Goal: Task Accomplishment & Management: Complete application form

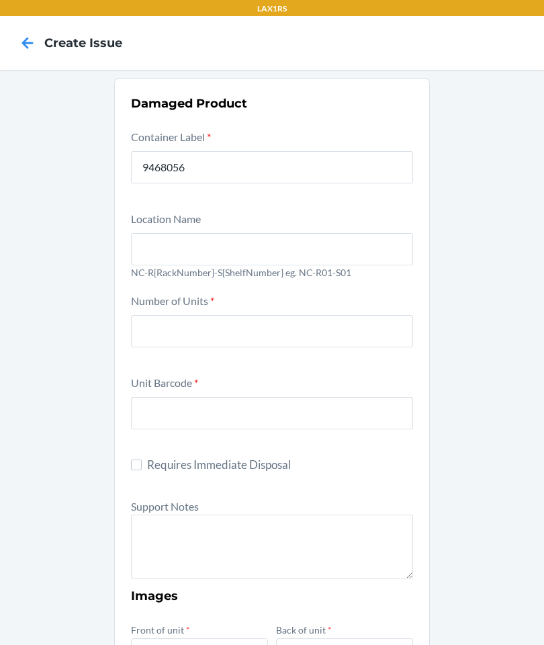
type input "9468056"
click at [323, 257] on input "text" at bounding box center [272, 249] width 282 height 32
type input "NC-R01-S01"
click at [379, 324] on input "number" at bounding box center [272, 331] width 282 height 32
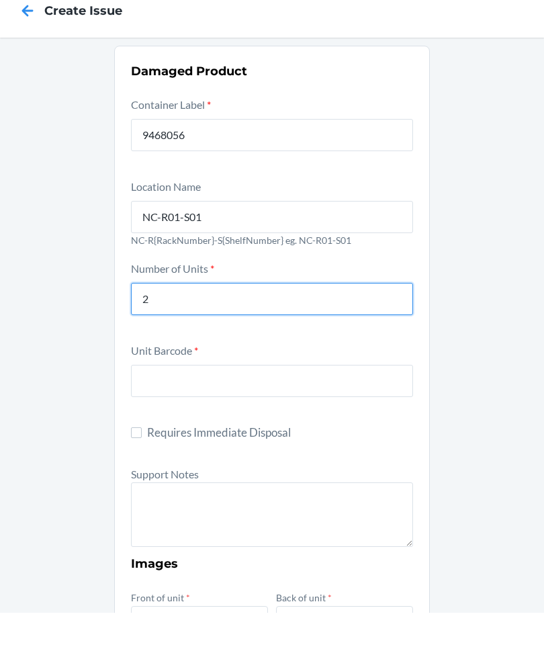
type input "2"
click at [245, 397] on input "text" at bounding box center [272, 413] width 282 height 32
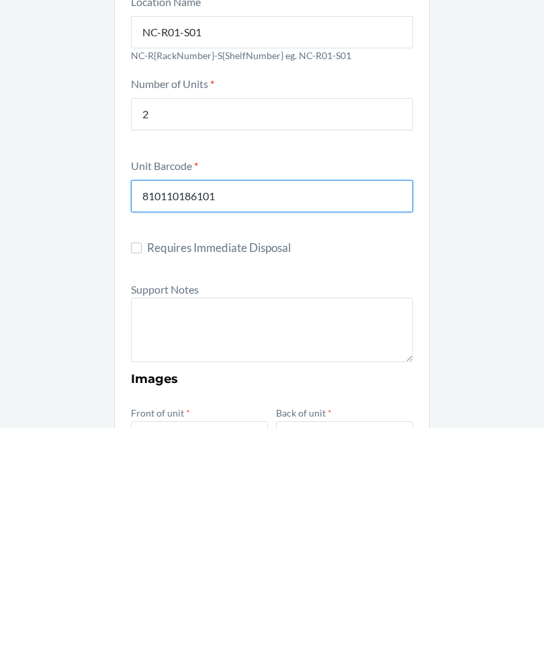
type input "810110186101"
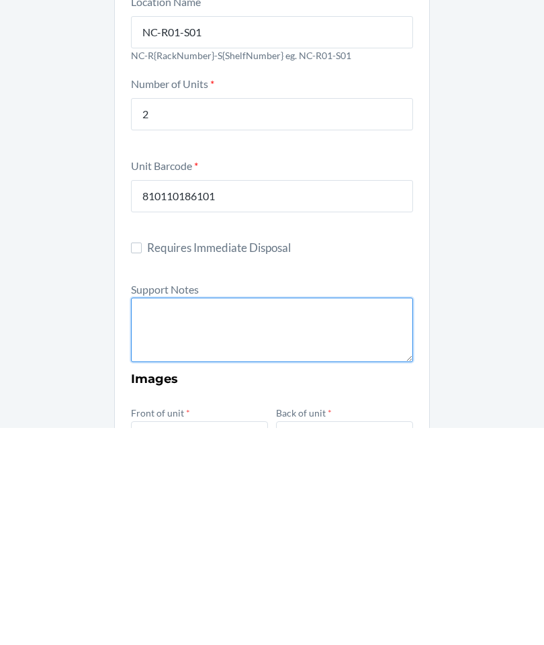
click at [164, 515] on textarea at bounding box center [272, 547] width 282 height 65
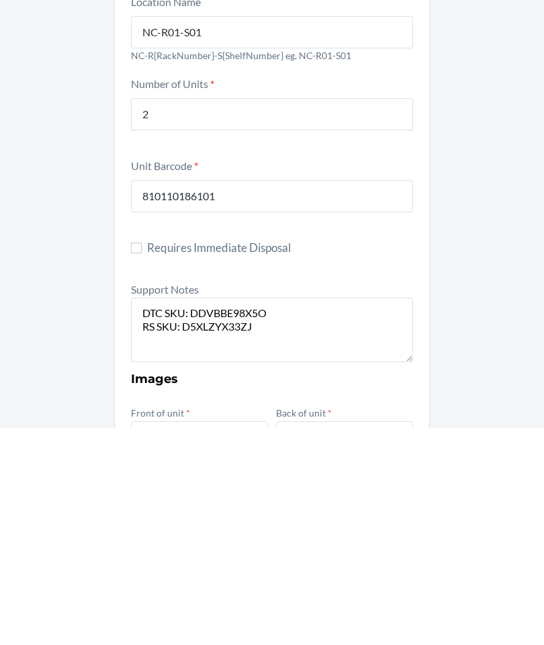
scroll to position [54, 0]
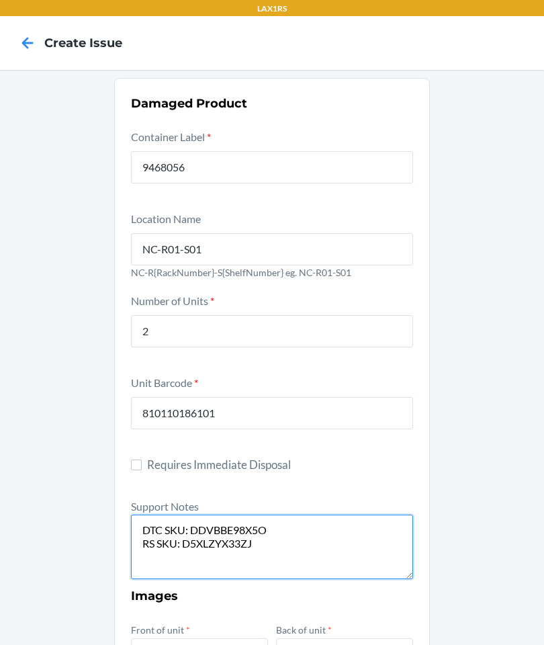
click at [338, 515] on textarea "DTC SKU: DDVBBE98X5O RS SKU: D5XLZYX33ZJ" at bounding box center [272, 547] width 282 height 65
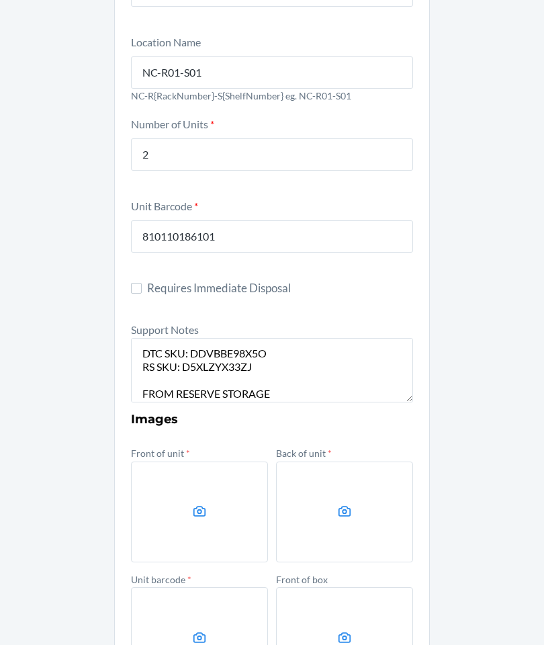
scroll to position [179, 0]
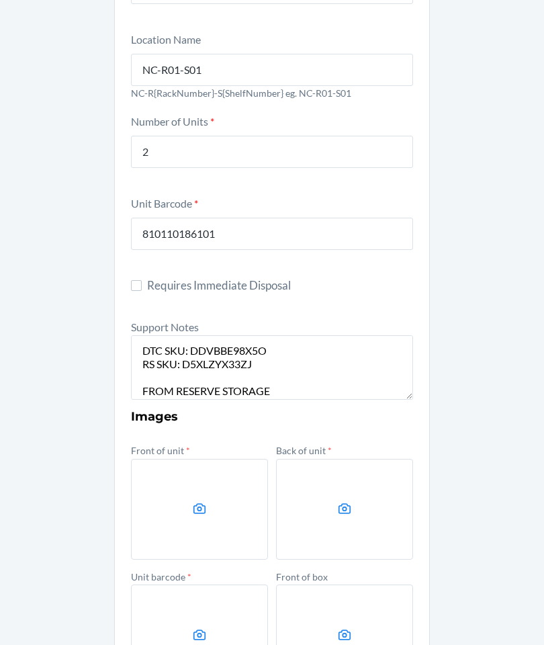
click at [187, 459] on label at bounding box center [199, 509] width 137 height 101
click at [0, 0] on input "file" at bounding box center [0, 0] width 0 height 0
click at [202, 474] on label at bounding box center [199, 509] width 137 height 101
click at [0, 0] on input "file" at bounding box center [0, 0] width 0 height 0
click at [340, 501] on icon at bounding box center [344, 508] width 15 height 15
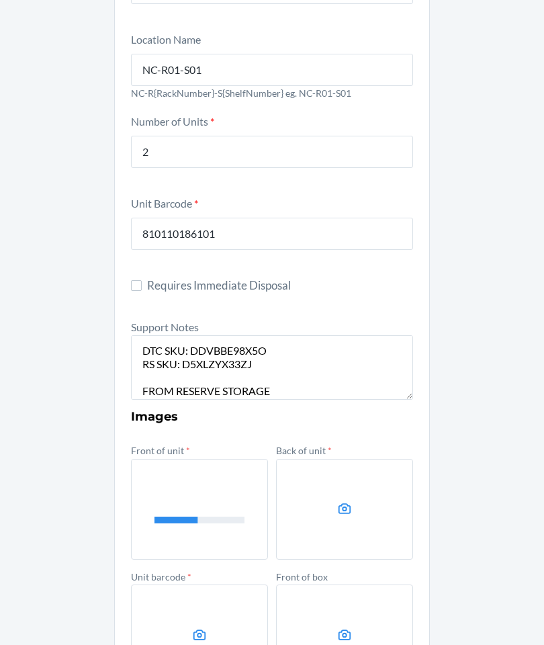
click at [0, 0] on input "file" at bounding box center [0, 0] width 0 height 0
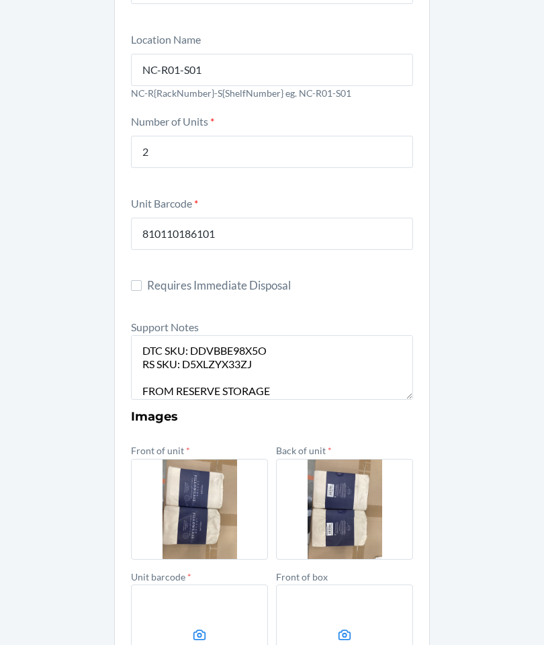
click at [173, 594] on label at bounding box center [199, 635] width 137 height 101
click at [0, 0] on input "file" at bounding box center [0, 0] width 0 height 0
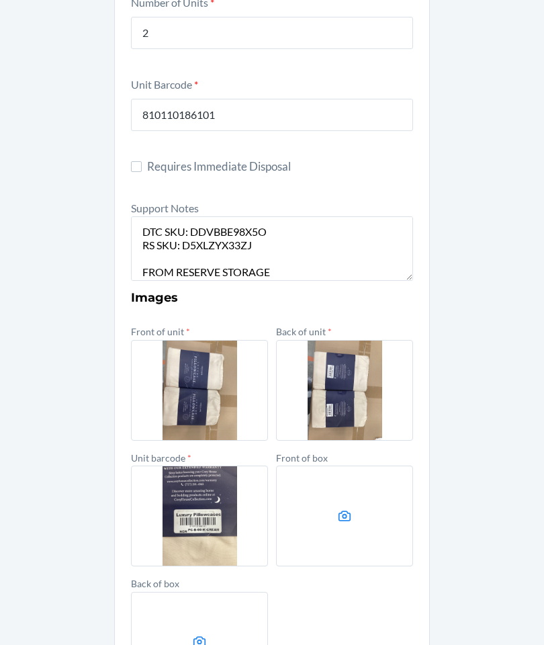
scroll to position [326, 0]
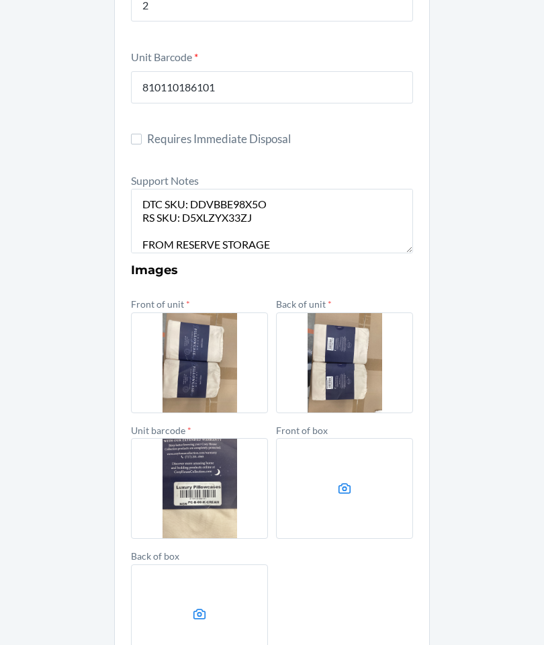
click at [371, 194] on textarea "DTC SKU: DDVBBE98X5O RS SKU: D5XLZYX33ZJ FROM RESERVE STORAGE" at bounding box center [272, 221] width 282 height 65
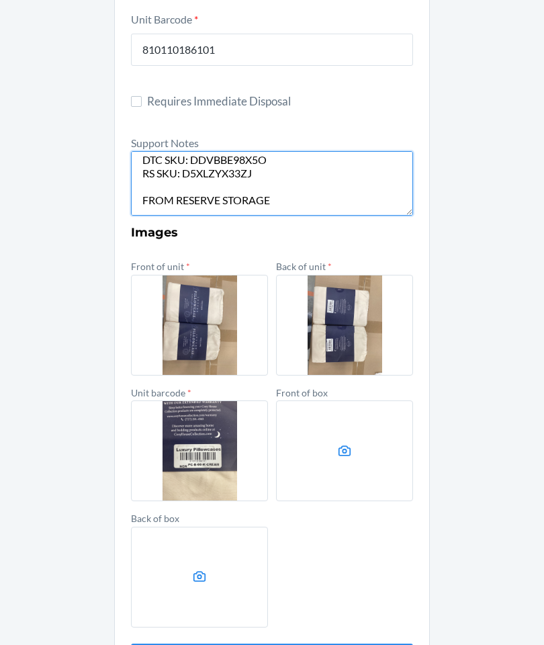
scroll to position [26, 0]
click at [318, 224] on h3 "Images" at bounding box center [272, 232] width 282 height 17
click at [374, 157] on textarea "DTC SKU: DDVBBE98X5O RS SKU: D5XLZYX33ZJ FROM RESERVE STORAGE" at bounding box center [272, 183] width 282 height 65
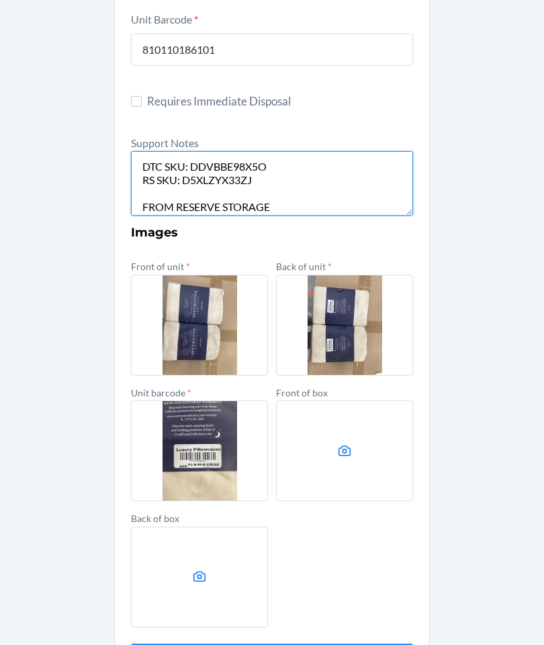
scroll to position [0, 0]
click at [138, 151] on textarea "DTC SKU: DDVBBE98X5O RS SKU: D5XLZYX33ZJ FROM RESERVE STORAGE" at bounding box center [272, 183] width 282 height 65
click at [139, 151] on textarea "DTC SKU: DDVBBE98X5O RS SKU: D5XLZYX33ZJ FROM RESERVE STORAGE" at bounding box center [272, 183] width 282 height 65
click at [153, 151] on textarea "DTC SKU: DDVBBE98X5O RS SKU: D5XLZYX33ZJ FROM RESERVE STORAGE" at bounding box center [272, 183] width 282 height 65
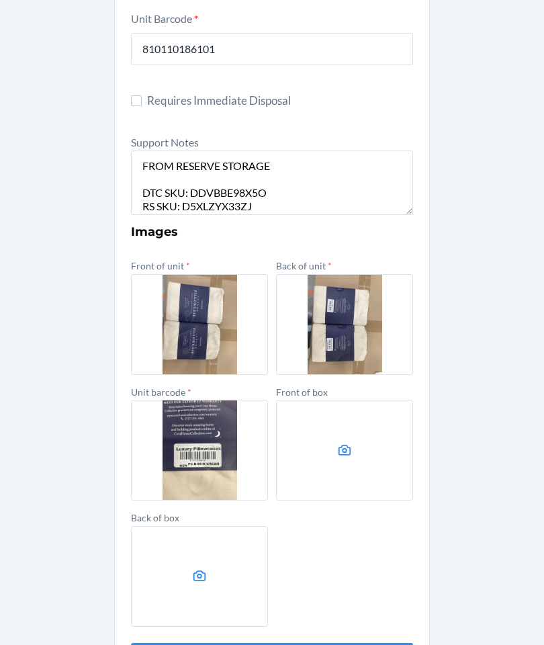
scroll to position [363, 0]
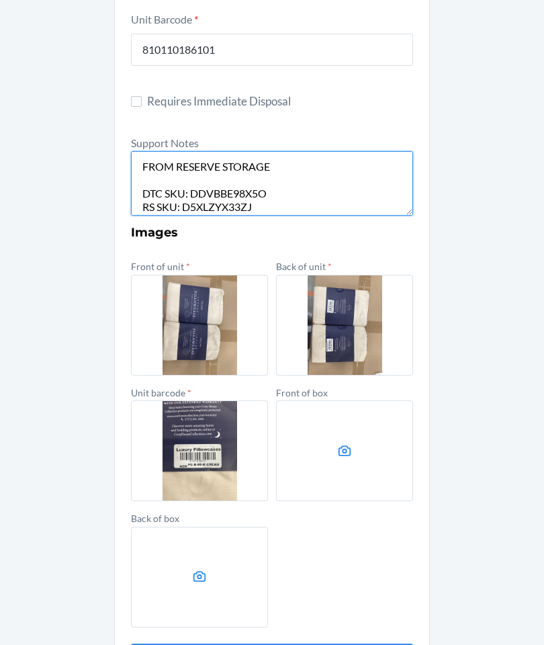
type textarea "FROM RESERVE STORAGE DTC SKU: DDVBBE98X5O RS SKU: D5XLZYX33ZJ FROM RESERVE STOR…"
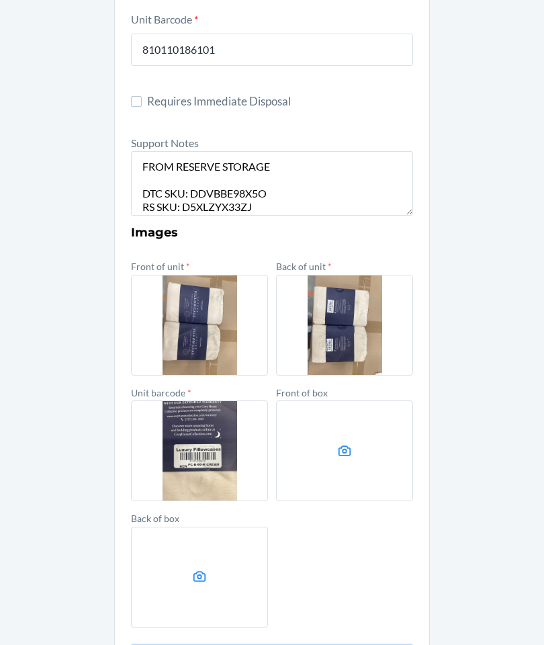
scroll to position [0, 0]
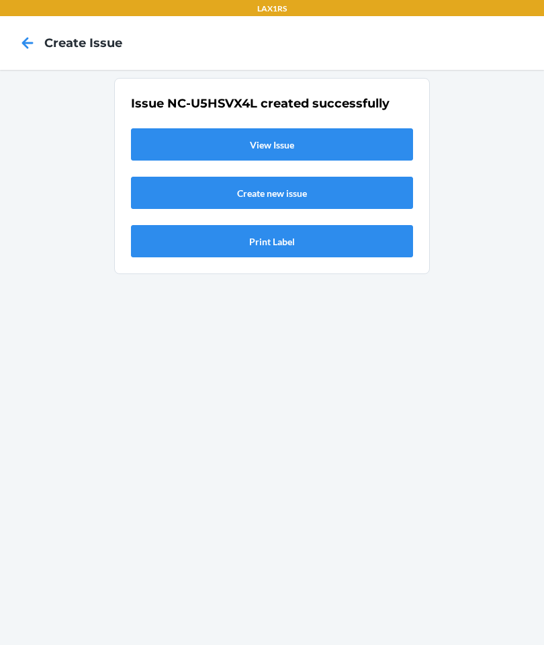
click at [202, 128] on link "View Issue" at bounding box center [272, 144] width 282 height 32
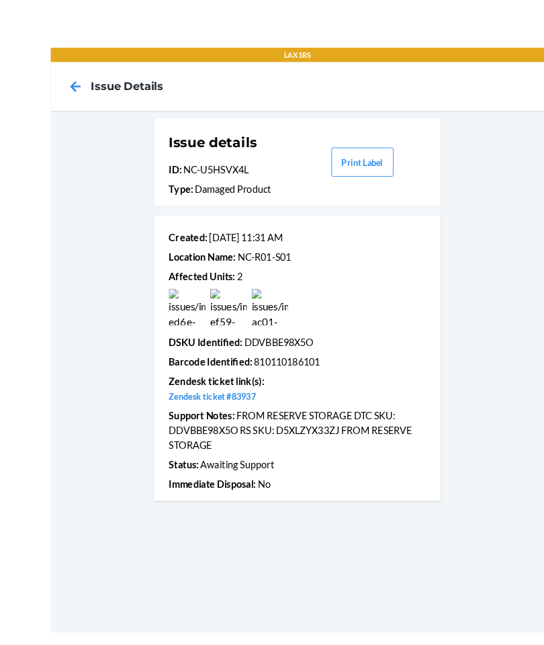
scroll to position [48, 0]
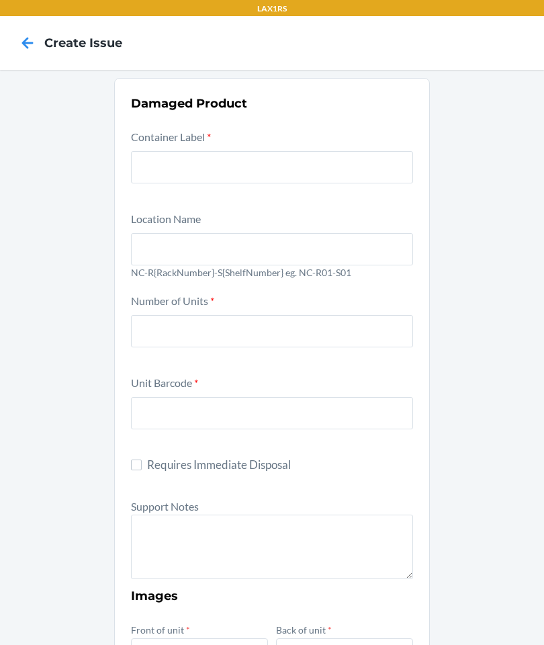
scroll to position [54, 0]
click at [167, 151] on input "text" at bounding box center [272, 167] width 282 height 32
click at [312, 151] on input "text" at bounding box center [272, 167] width 282 height 32
type input "9686429"
click at [331, 233] on input "text" at bounding box center [272, 249] width 282 height 32
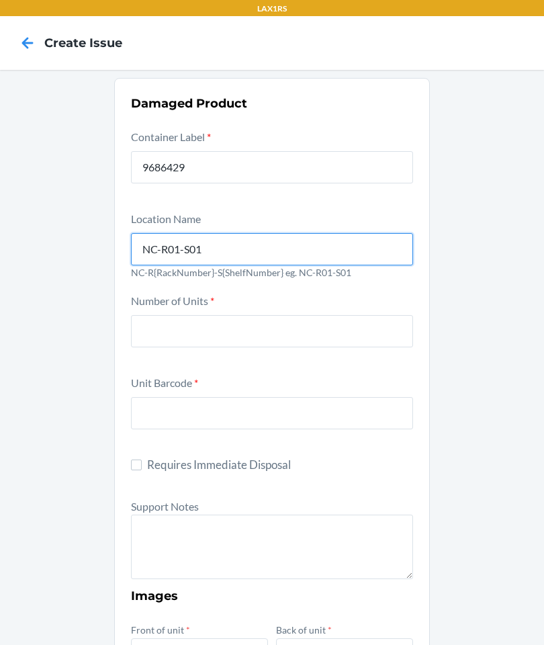
type input "NC-R01-S01"
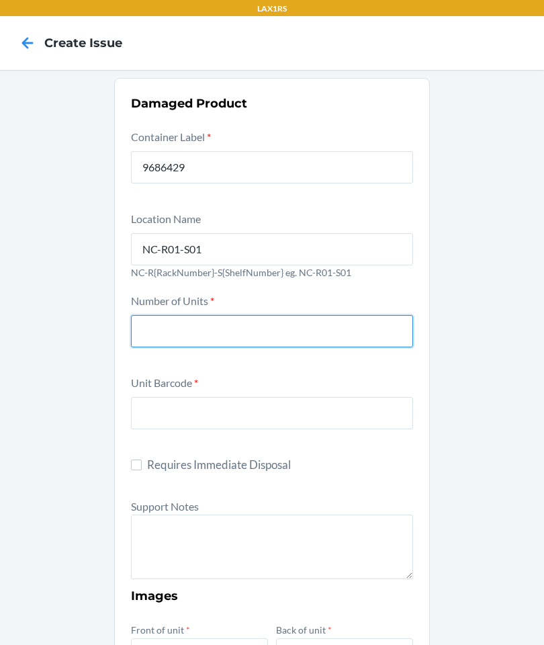
click at [338, 315] on input "number" at bounding box center [272, 331] width 282 height 32
type input "1"
click at [347, 397] on input "text" at bounding box center [272, 413] width 282 height 32
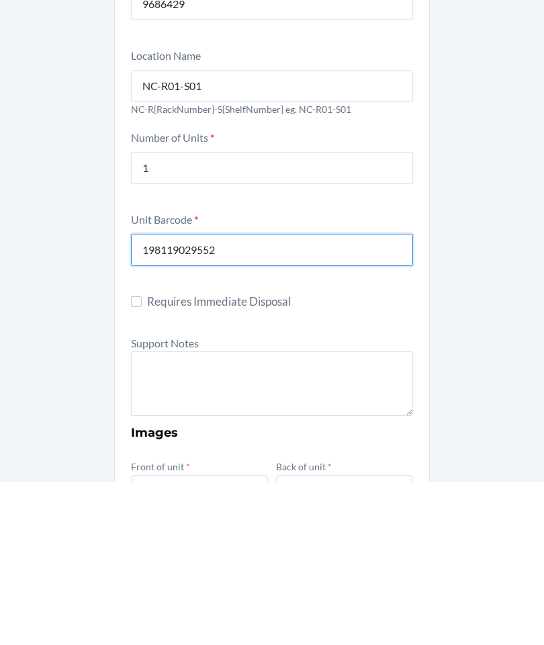
type input "198119029552"
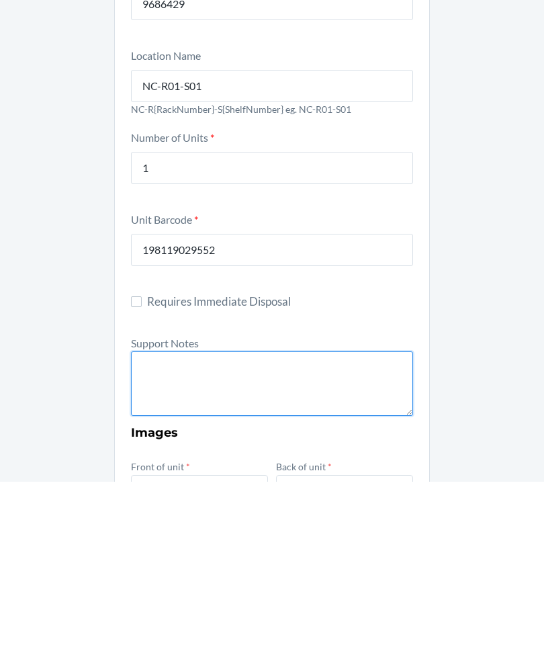
click at [239, 515] on textarea at bounding box center [272, 547] width 282 height 65
click at [313, 515] on textarea "FROM RESERVE STORAGE DTC SKU: RS SKU: FROM RESERVE STORAGE" at bounding box center [272, 547] width 282 height 65
click at [259, 515] on textarea "FROM RESERVE STORAGE DTC SKU: D3M9RVH7G5J RS SKU: FROM RESERVE STORAGE" at bounding box center [272, 547] width 282 height 65
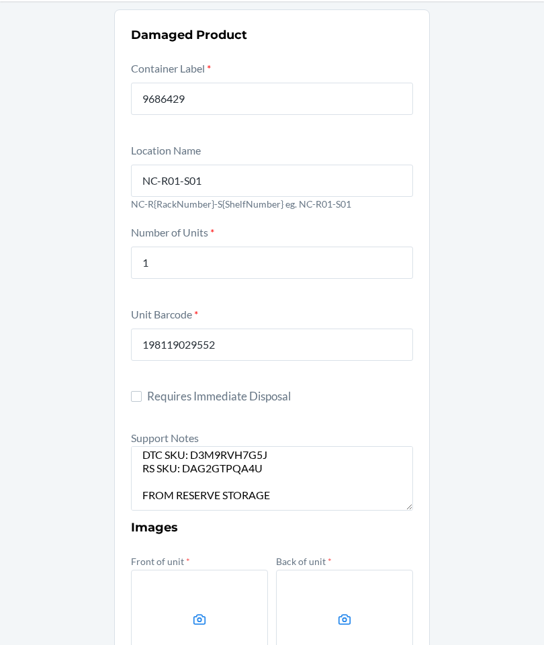
scroll to position [79, 0]
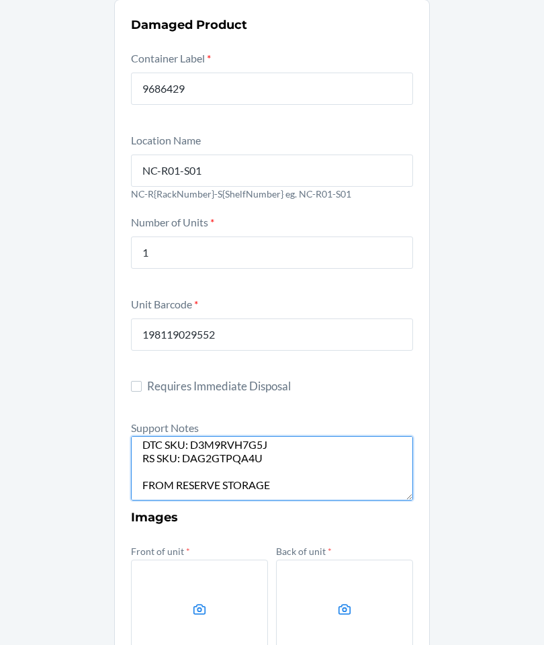
type textarea "FROM RESERVE STORAGE DTC SKU: D3M9RVH7G5J RS SKU: DAG2GTPQA4U FROM RESERVE STOR…"
click at [210, 560] on label at bounding box center [199, 610] width 137 height 101
click at [0, 0] on input "file" at bounding box center [0, 0] width 0 height 0
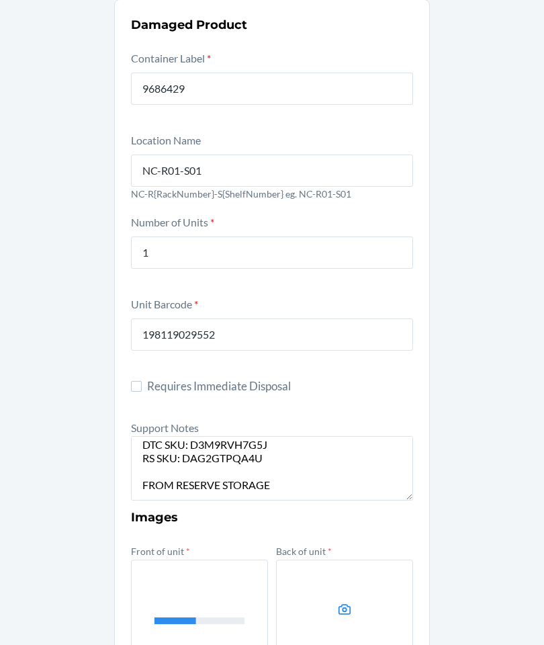
click at [354, 560] on label at bounding box center [344, 610] width 137 height 101
click at [0, 0] on input "file" at bounding box center [0, 0] width 0 height 0
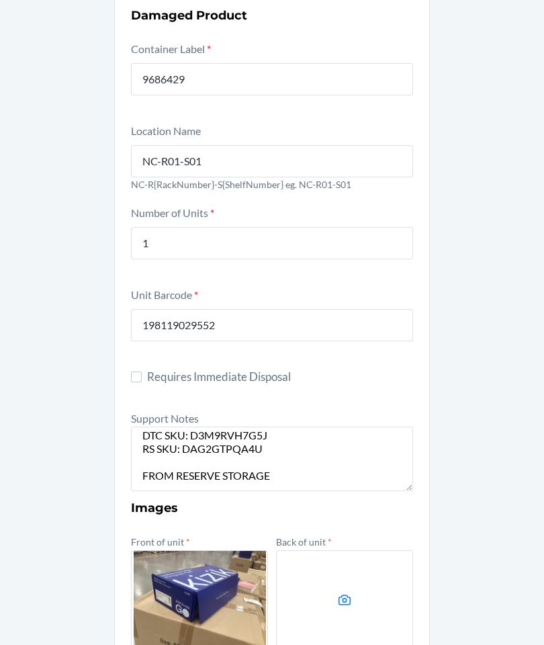
click at [343, 593] on icon at bounding box center [344, 600] width 15 height 15
click at [0, 0] on input "file" at bounding box center [0, 0] width 0 height 0
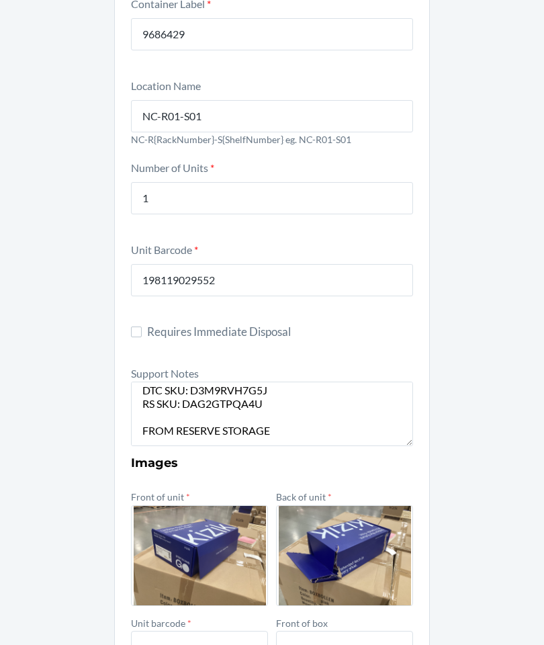
click at [184, 617] on label "Unit barcode *" at bounding box center [161, 622] width 60 height 11
click at [0, 0] on input "file" at bounding box center [0, 0] width 0 height 0
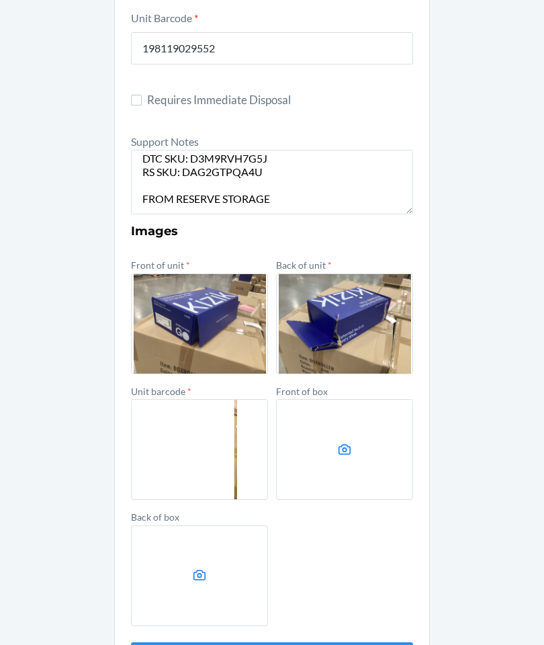
scroll to position [363, 0]
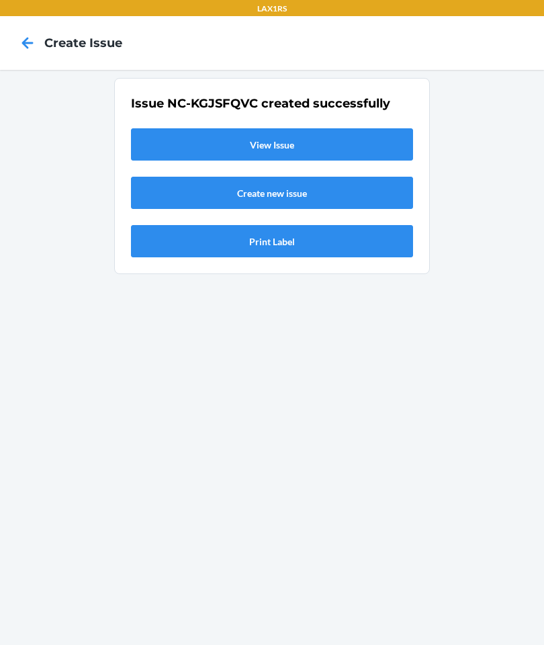
click at [344, 128] on link "View Issue" at bounding box center [272, 144] width 282 height 32
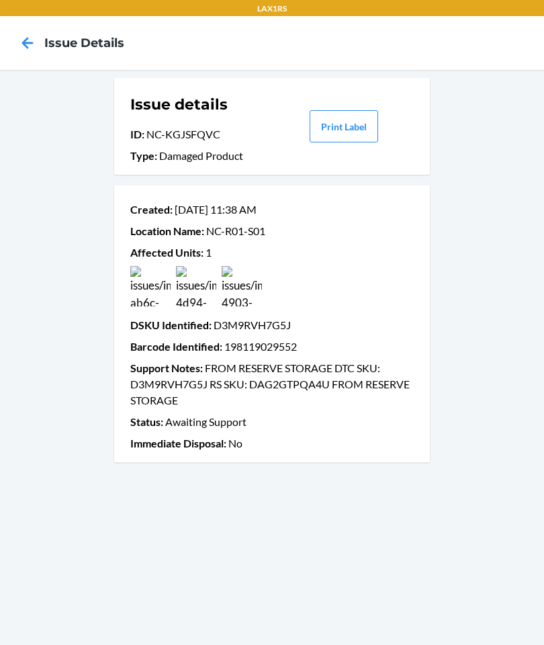
click at [36, 41] on icon at bounding box center [27, 43] width 23 height 23
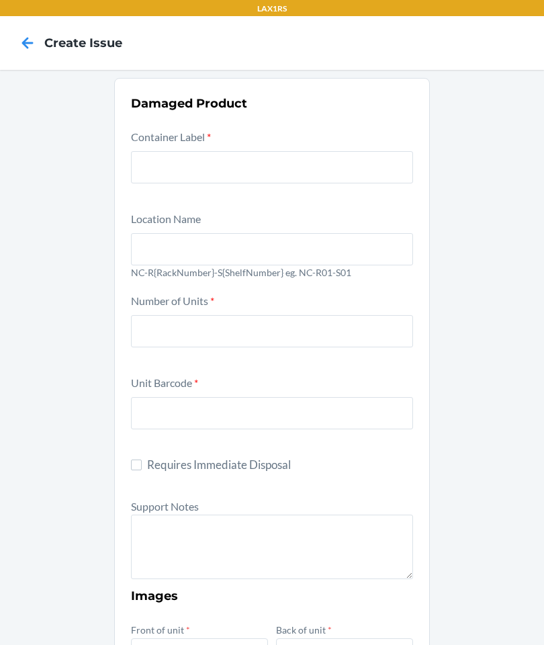
click at [339, 161] on input "text" at bounding box center [272, 167] width 282 height 32
click at [330, 161] on input "text" at bounding box center [272, 167] width 282 height 32
type input "9479669"
click at [345, 245] on input "text" at bounding box center [272, 249] width 282 height 32
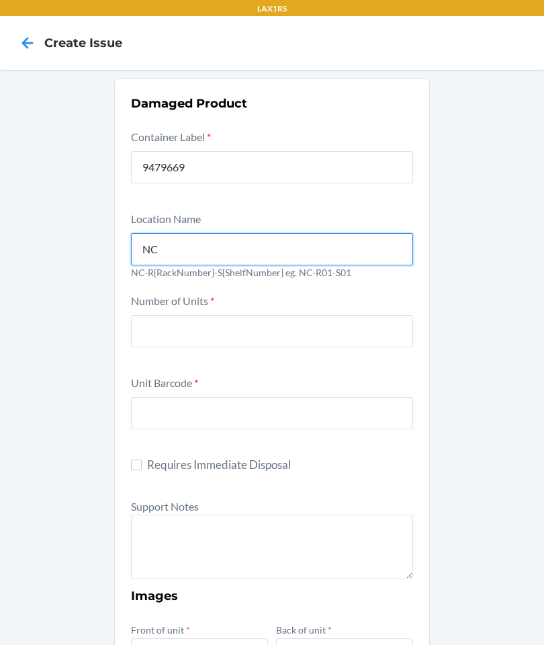
type input "NC-R01-S01"
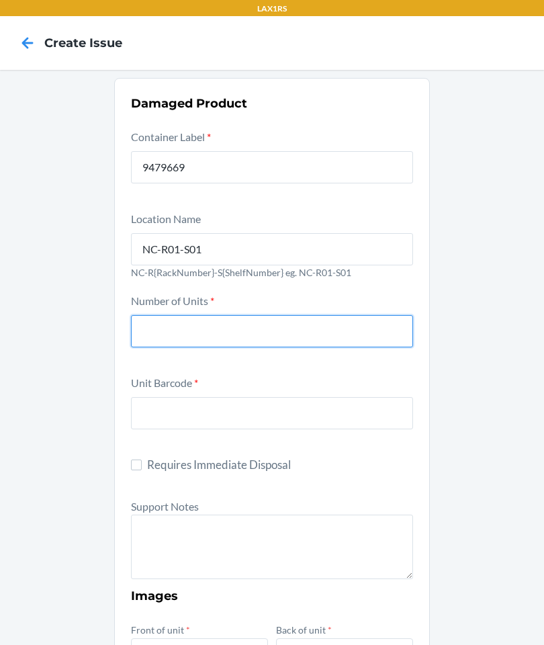
click at [172, 335] on input "number" at bounding box center [272, 331] width 282 height 32
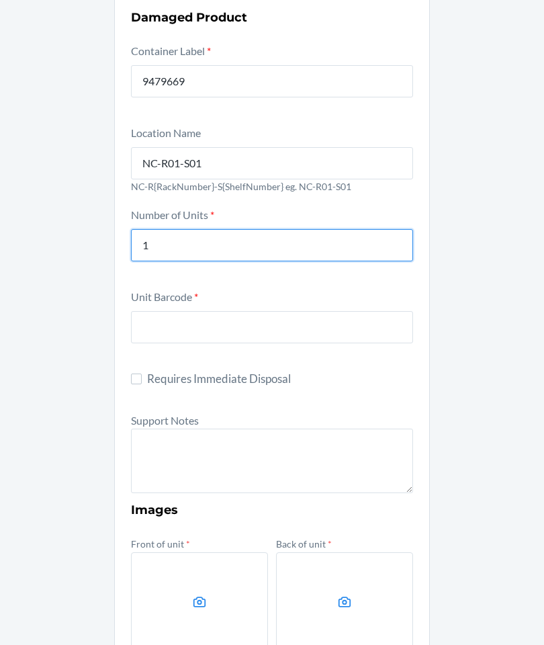
scroll to position [87, 0]
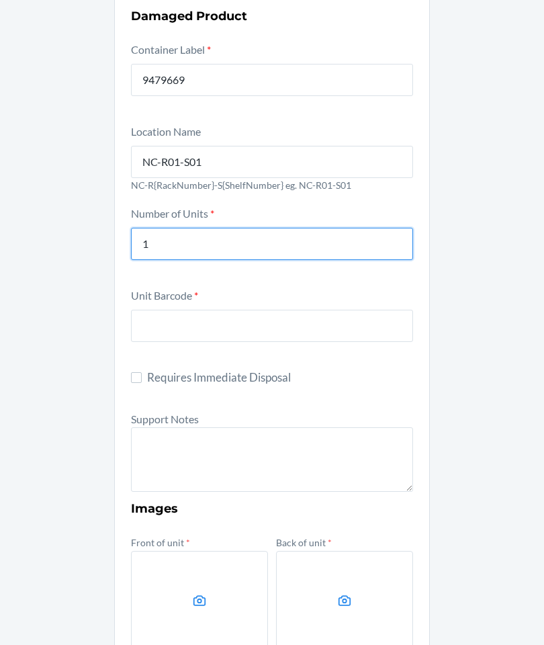
type input "1"
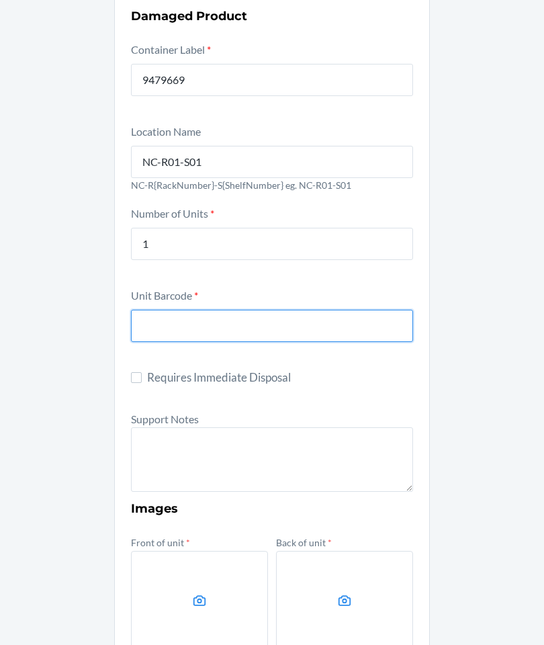
click at [170, 330] on input "text" at bounding box center [272, 326] width 282 height 32
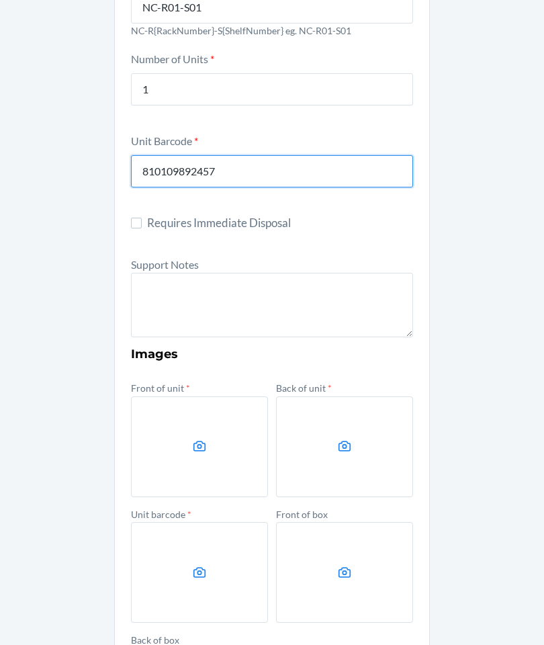
scroll to position [268, 0]
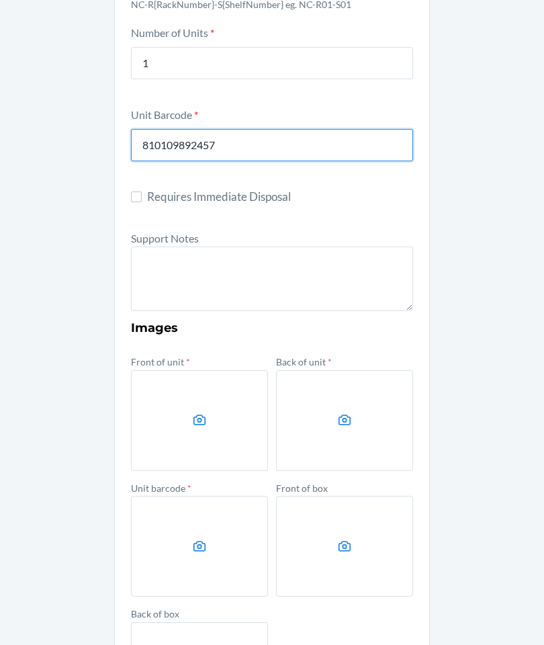
type input "810109892457"
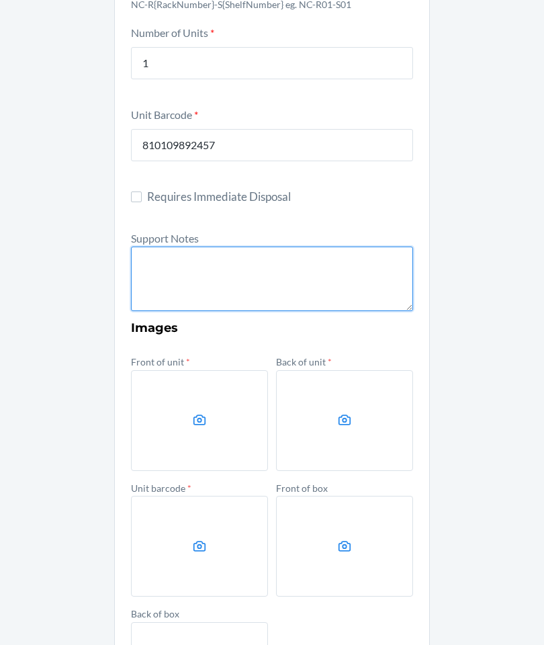
click at [177, 285] on textarea at bounding box center [272, 279] width 282 height 65
type textarea "N"
click at [266, 257] on textarea "DTC SKU: RESERVE SKU:" at bounding box center [272, 279] width 282 height 65
click at [272, 271] on textarea "DTC SKU: DMGZNMVAXUS RESERVE SKU:" at bounding box center [272, 279] width 282 height 65
type textarea "DTC SKU: DMGZNMVAXUS RESERVE SKU: D3U98AHELE6"
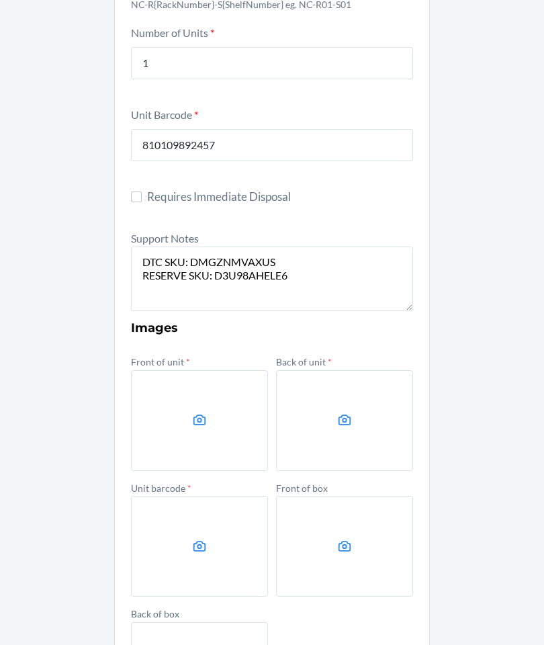
click at [170, 423] on label at bounding box center [199, 420] width 137 height 101
click at [0, 0] on input "file" at bounding box center [0, 0] width 0 height 0
click at [212, 409] on label at bounding box center [199, 420] width 137 height 101
click at [0, 0] on input "file" at bounding box center [0, 0] width 0 height 0
click at [353, 399] on label at bounding box center [344, 420] width 137 height 101
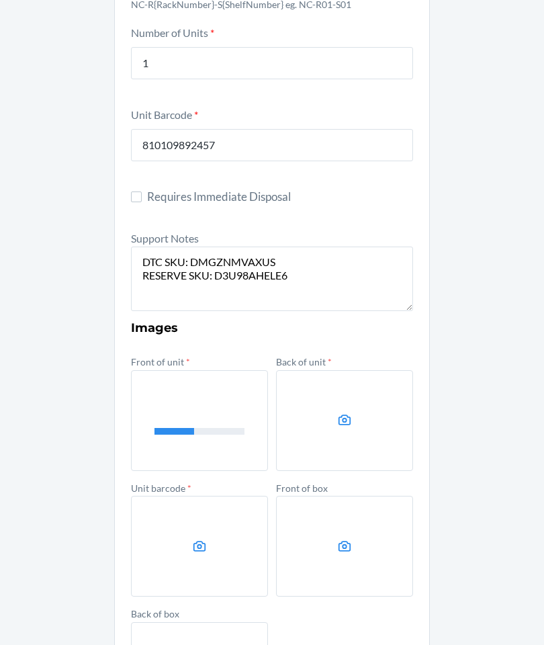
click at [0, 0] on input "file" at bounding box center [0, 0] width 0 height 0
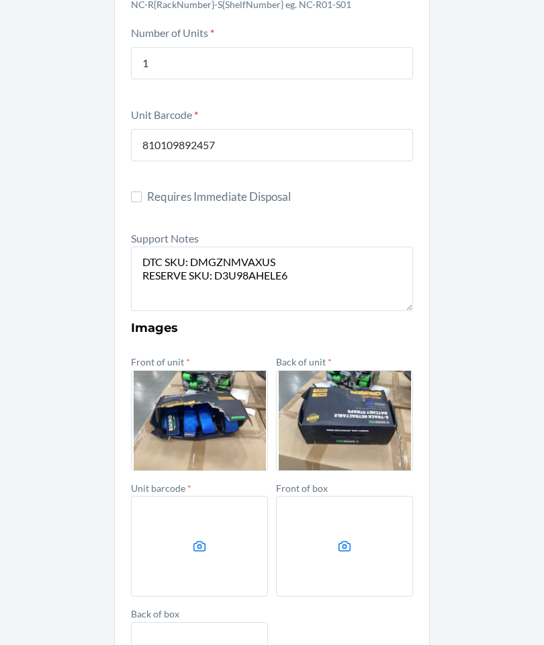
click at [209, 529] on label at bounding box center [199, 546] width 137 height 101
click at [0, 0] on input "file" at bounding box center [0, 0] width 0 height 0
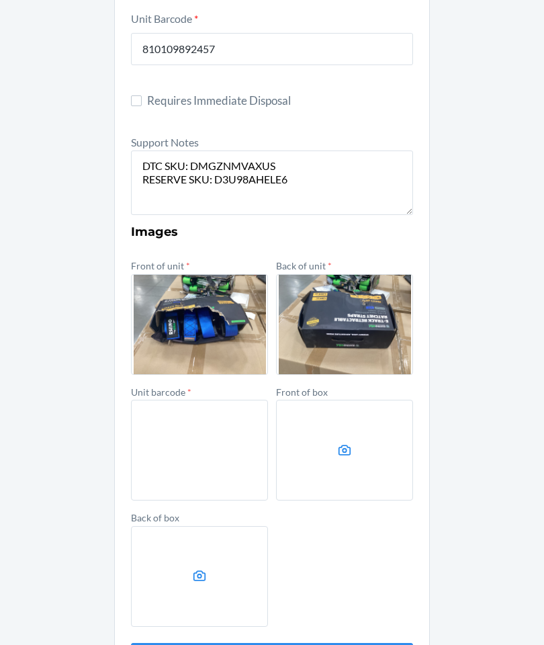
scroll to position [363, 0]
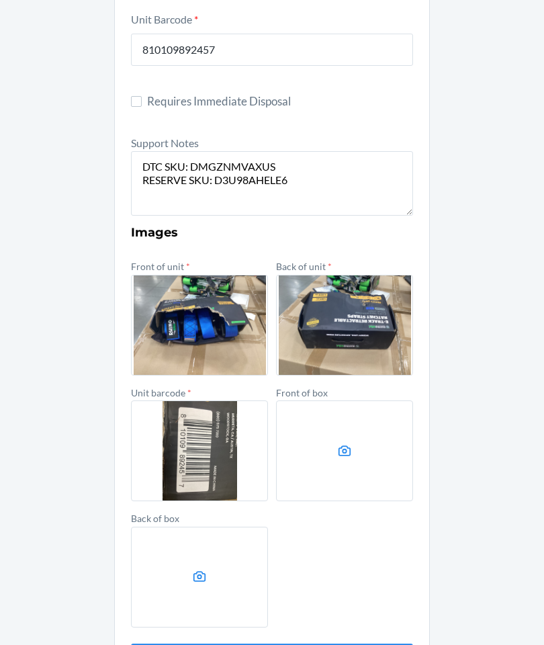
click at [484, 560] on div "Damaged Product Container Label * 9479669 Location Name [GEOGRAPHIC_DATA]-R01-S…" at bounding box center [272, 203] width 544 height 994
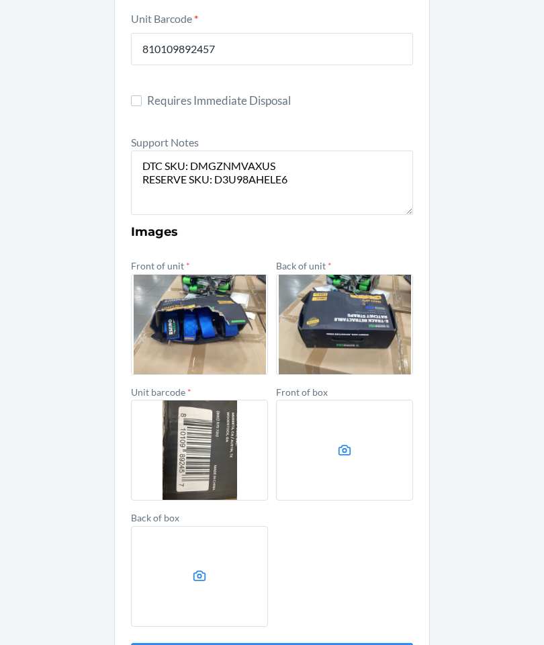
scroll to position [54, 0]
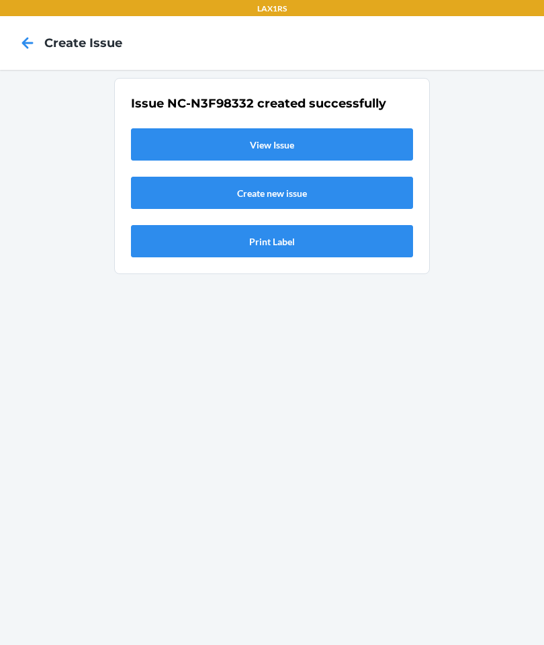
click at [333, 128] on link "View Issue" at bounding box center [272, 144] width 282 height 32
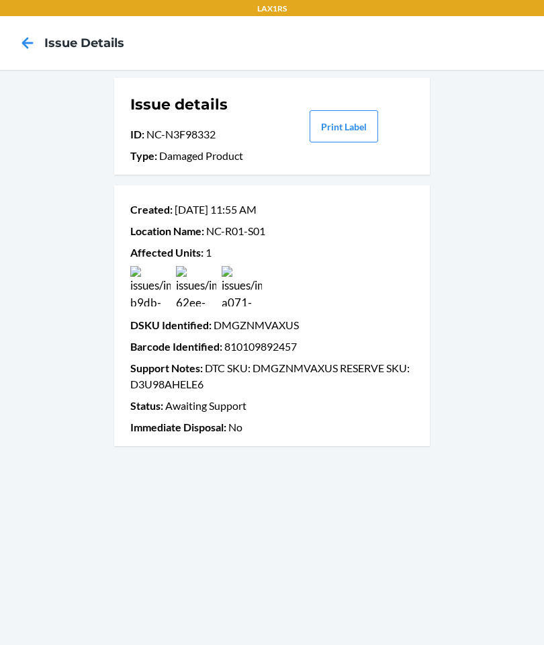
click at [5, 42] on nav "Issue details" at bounding box center [272, 43] width 544 height 54
click at [21, 40] on icon at bounding box center [27, 43] width 23 height 23
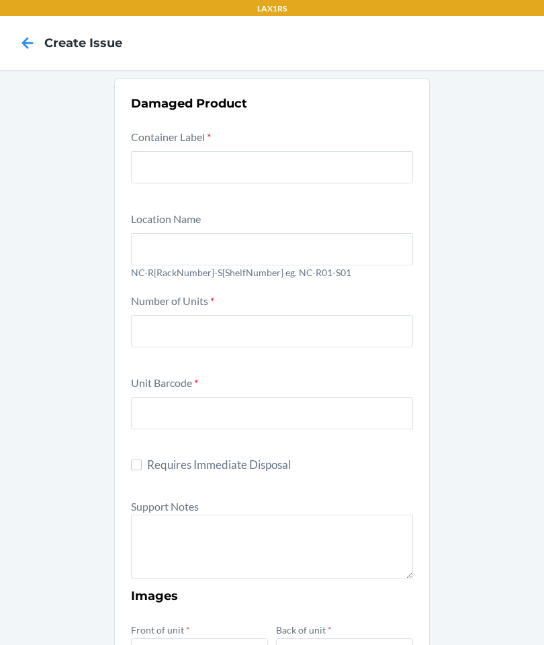
scroll to position [54, 0]
click at [281, 315] on input "number" at bounding box center [272, 331] width 282 height 32
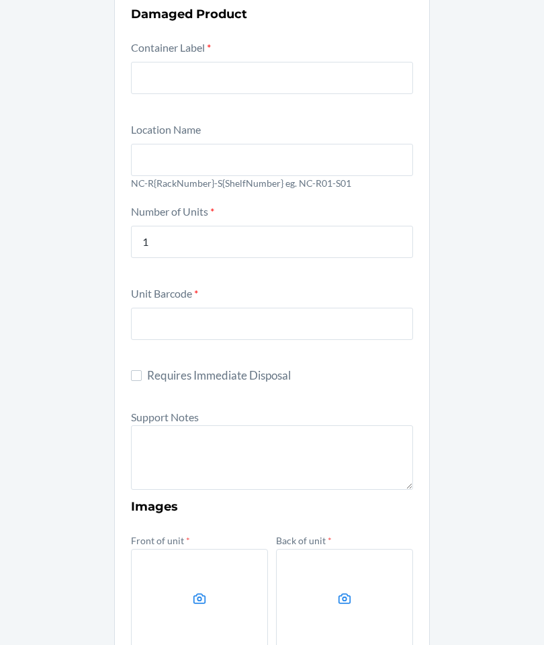
scroll to position [95, 0]
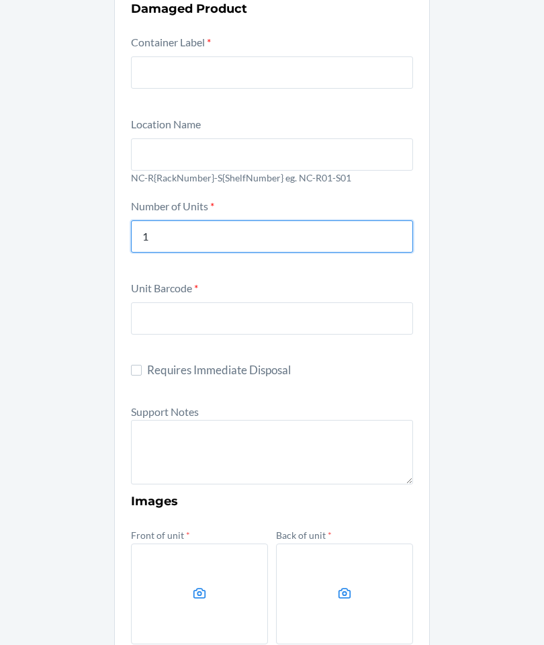
type input "1"
click at [194, 586] on icon at bounding box center [199, 593] width 15 height 15
click at [0, 0] on input "file" at bounding box center [0, 0] width 0 height 0
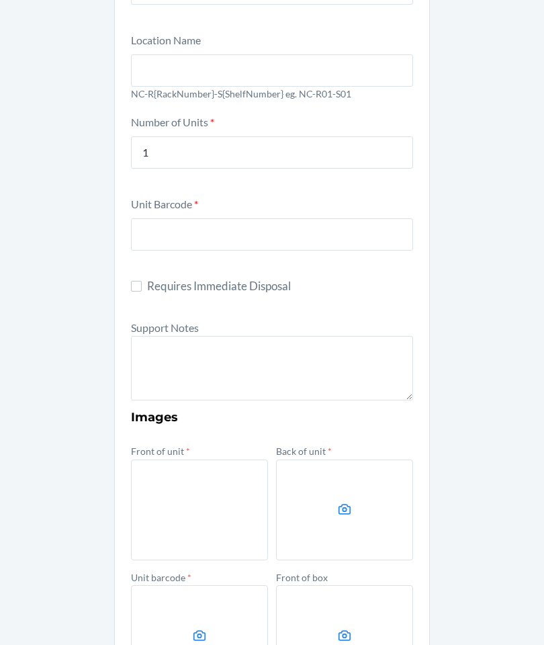
scroll to position [195, 0]
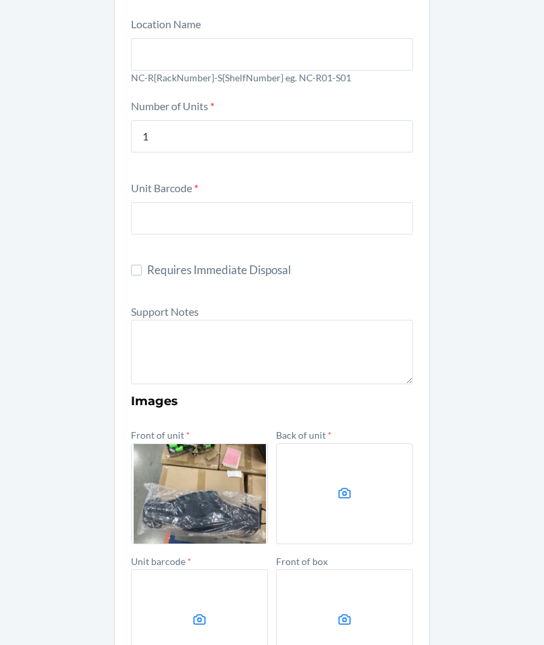
click at [183, 443] on label at bounding box center [199, 493] width 137 height 101
click at [0, 0] on input "file" at bounding box center [0, 0] width 0 height 0
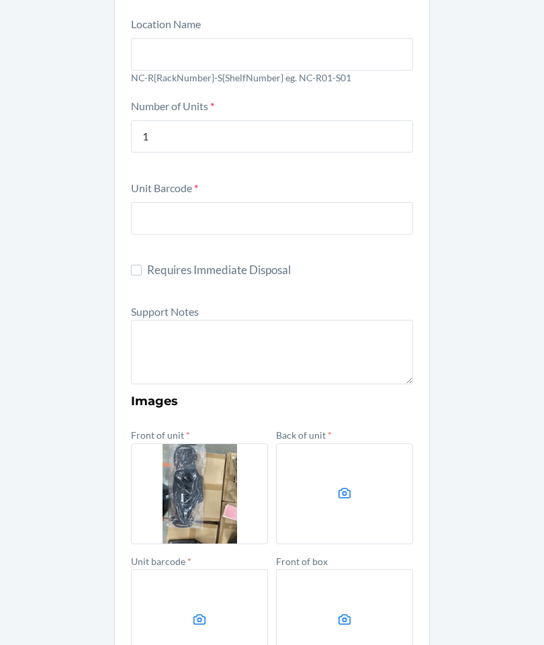
click at [332, 443] on label at bounding box center [344, 493] width 137 height 101
click at [0, 0] on input "file" at bounding box center [0, 0] width 0 height 0
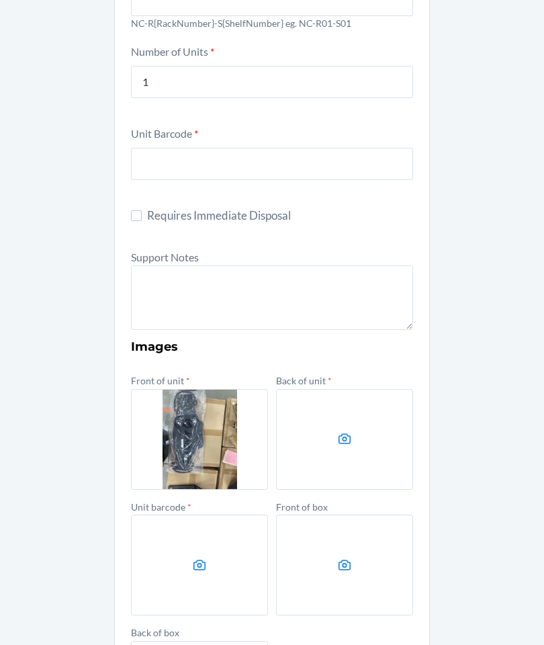
scroll to position [247, 0]
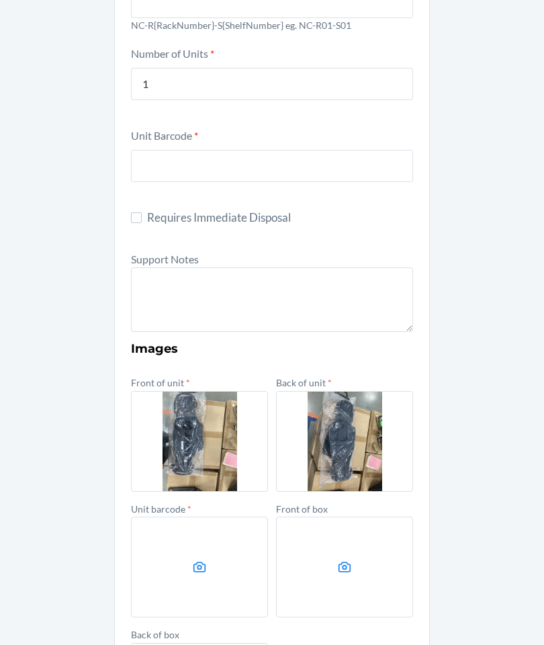
click at [187, 517] on label at bounding box center [199, 567] width 137 height 101
click at [0, 0] on input "file" at bounding box center [0, 0] width 0 height 0
click at [178, 517] on label at bounding box center [199, 567] width 137 height 101
click at [0, 0] on input "file" at bounding box center [0, 0] width 0 height 0
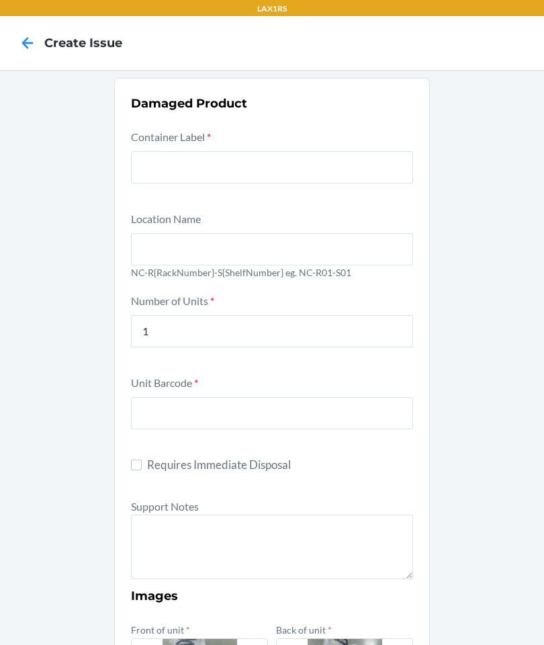
scroll to position [0, 0]
click at [346, 151] on input "text" at bounding box center [272, 167] width 282 height 32
type input "9623641"
click at [366, 233] on input "text" at bounding box center [272, 249] width 282 height 32
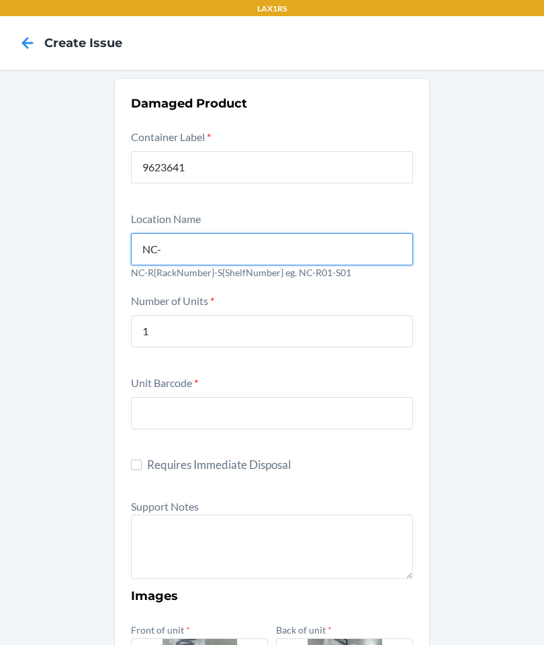
type input "NC-R01-S01"
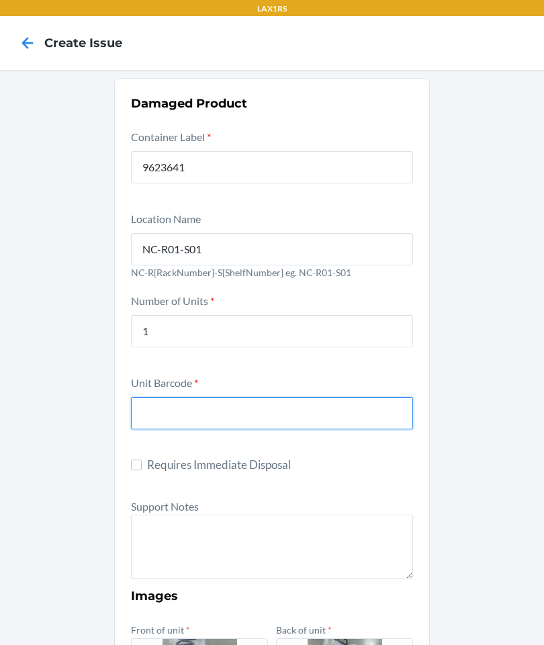
click at [333, 397] on input "text" at bounding box center [272, 413] width 282 height 32
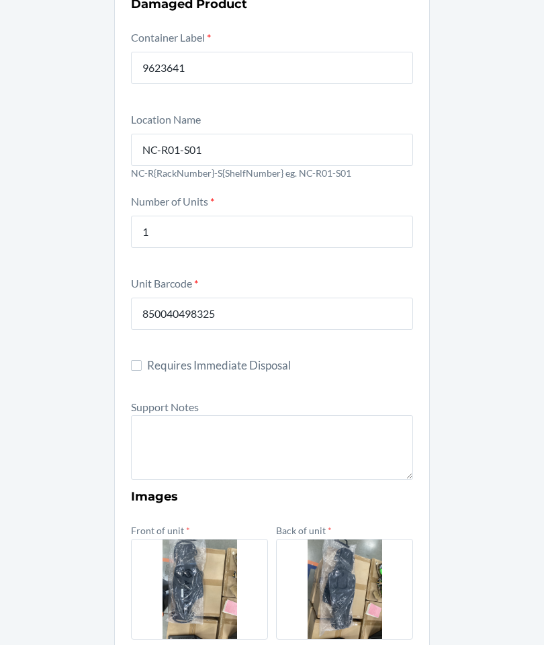
scroll to position [100, 0]
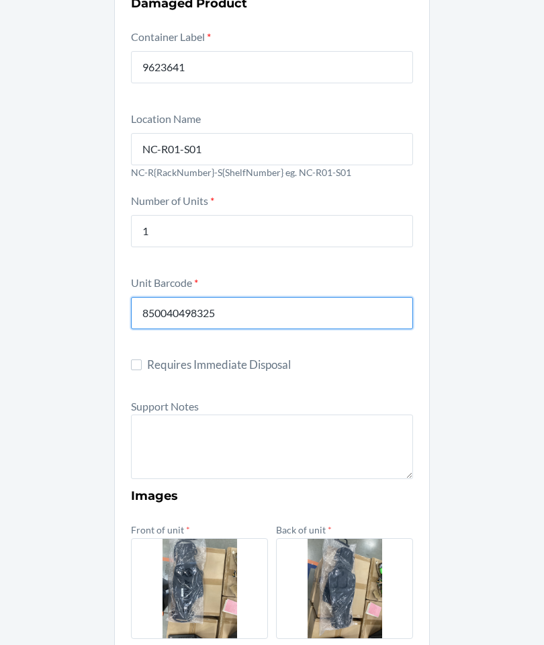
type input "850040498325"
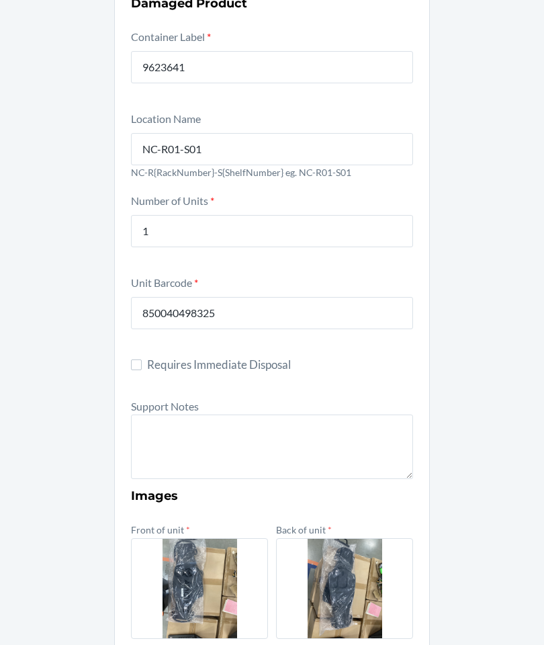
click at [335, 415] on textarea at bounding box center [272, 447] width 282 height 65
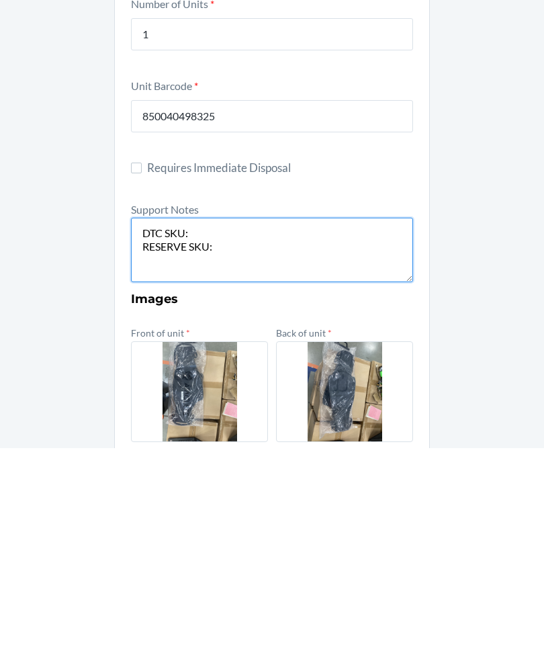
click at [294, 415] on textarea "DTC SKU: RESERVE SKU:" at bounding box center [272, 447] width 282 height 65
click at [222, 415] on textarea "DTC SKU: DX8QEPJGHK8 RESERVE SKU:" at bounding box center [272, 447] width 282 height 65
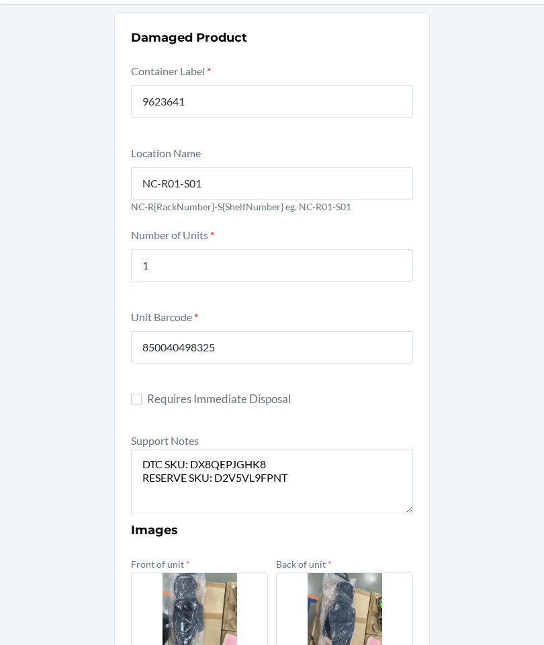
scroll to position [159, 0]
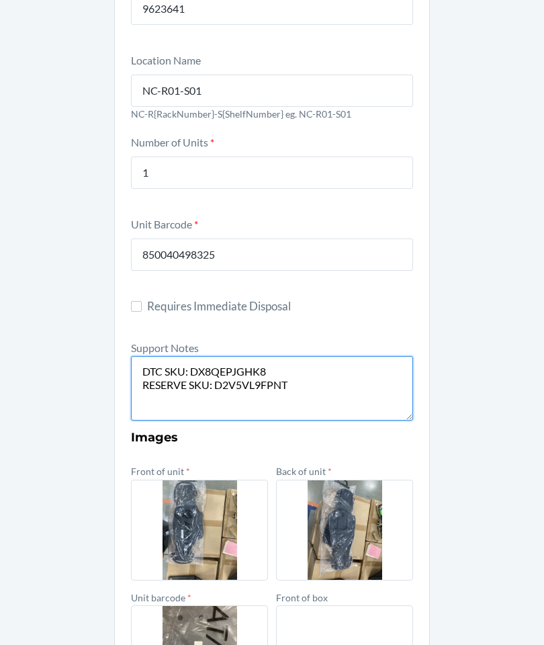
click at [357, 363] on textarea "DTC SKU: DX8QEPJGHK8 RESERVE SKU: D2V5VL9FPNT" at bounding box center [272, 388] width 282 height 65
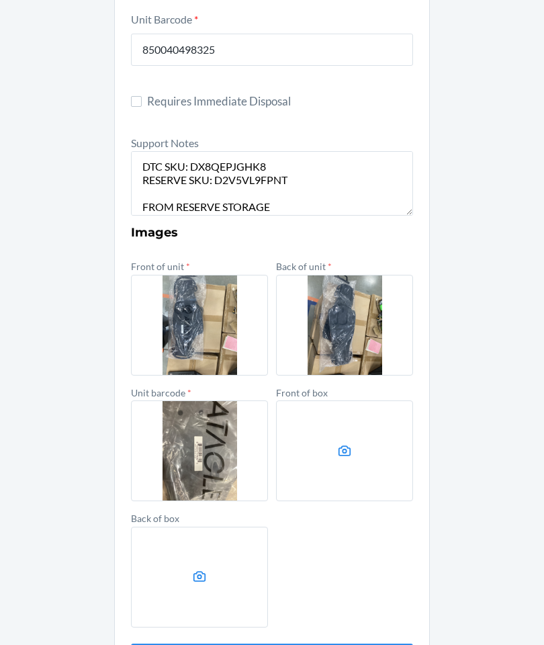
scroll to position [363, 0]
type textarea "DTC SKU: DX8QEPJGHK8 RESERVE SKU: D2V5VL9FPNT FROM RESERVE STORAGE"
click at [426, 485] on section "Damaged Product Container Label * 9623641 Location Name [GEOGRAPHIC_DATA]-R01-S…" at bounding box center [272, 203] width 316 height 978
click at [428, 482] on section "Damaged Product Container Label * 9623641 Location Name [GEOGRAPHIC_DATA]-R01-S…" at bounding box center [272, 203] width 316 height 978
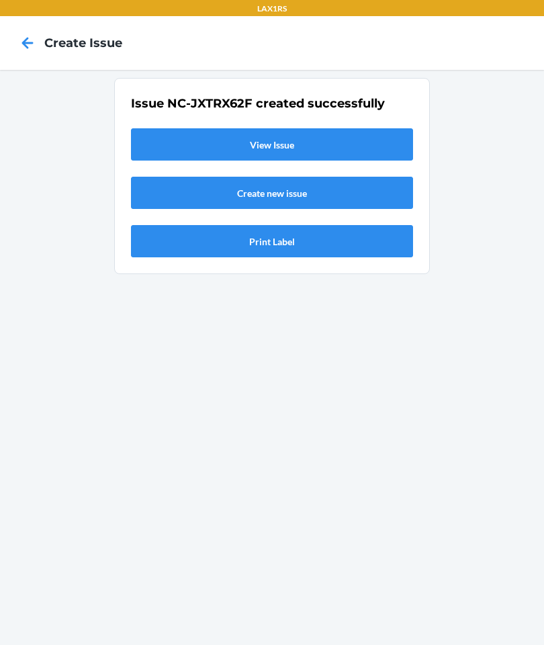
scroll to position [0, 0]
click at [171, 128] on link "View Issue" at bounding box center [272, 144] width 282 height 32
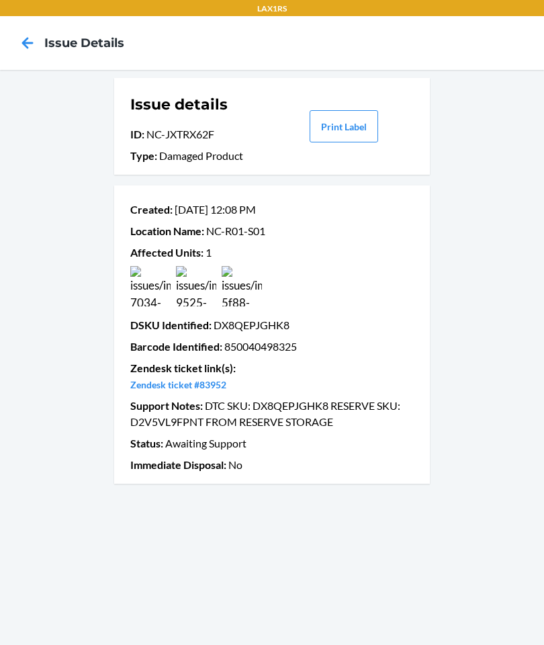
click at [23, 42] on icon at bounding box center [27, 42] width 11 height 11
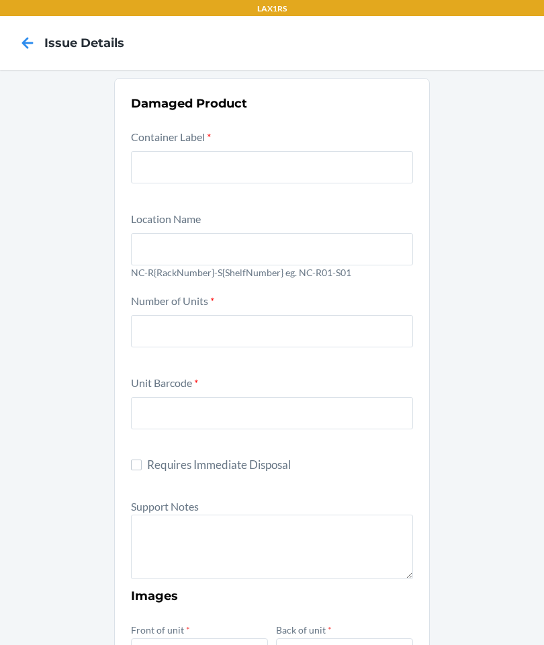
scroll to position [54, 0]
click at [310, 151] on input "text" at bounding box center [272, 167] width 282 height 32
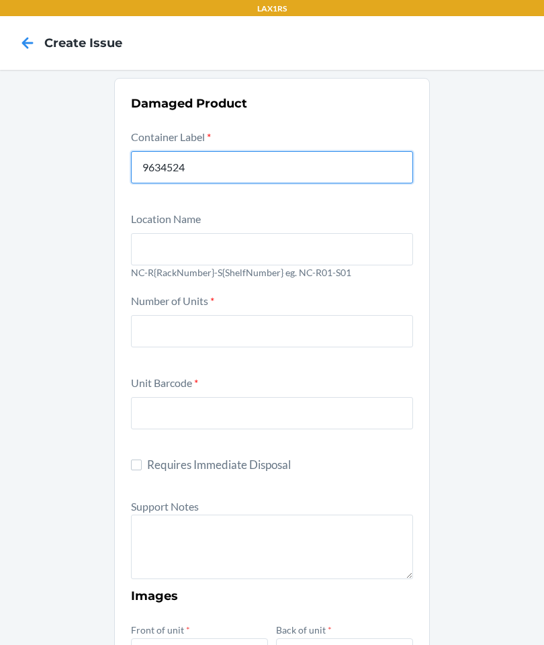
type input "9634524"
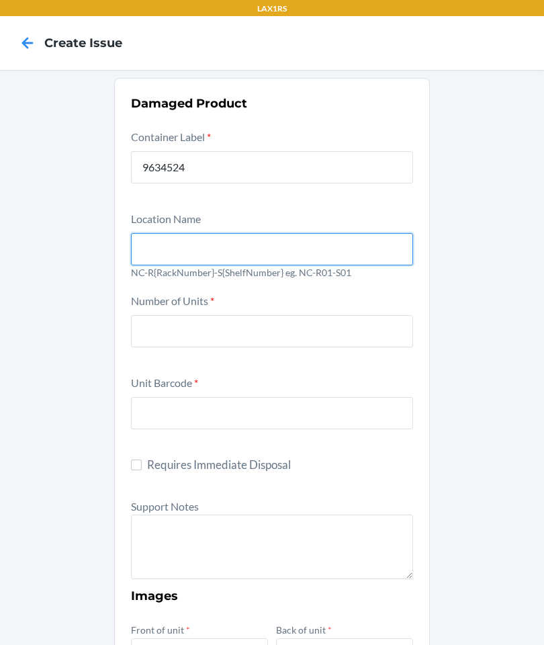
click at [303, 233] on input "text" at bounding box center [272, 249] width 282 height 32
type input "NC-R01-S01"
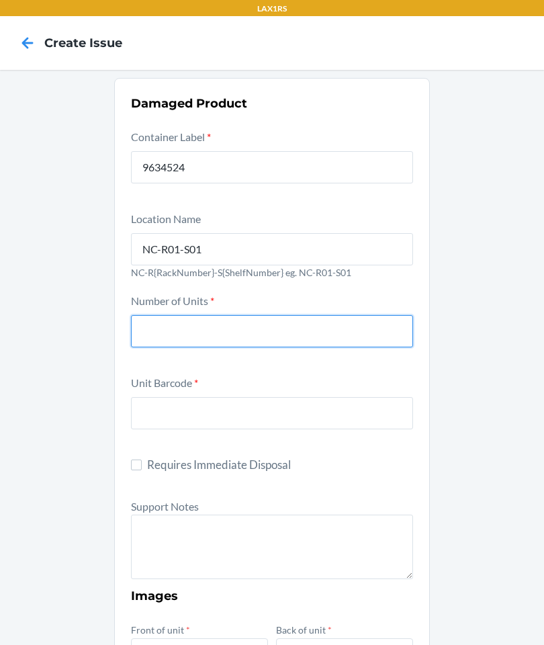
click at [346, 315] on input "number" at bounding box center [272, 331] width 282 height 32
type input "1"
click at [376, 397] on input "text" at bounding box center [272, 413] width 282 height 32
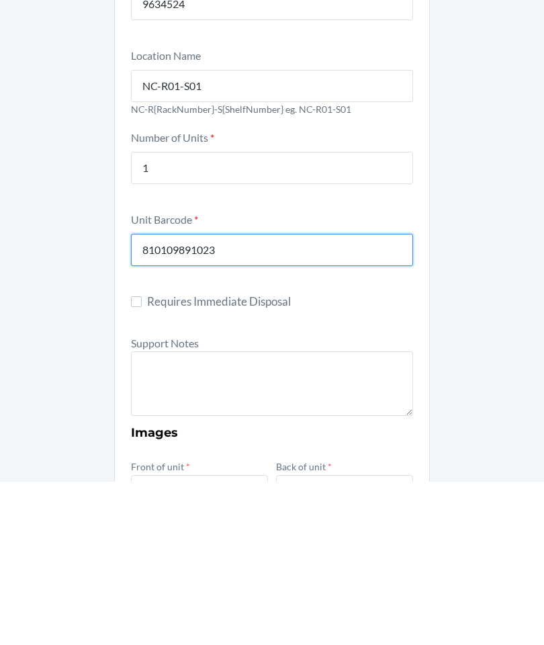
type input "810109891023"
click at [164, 515] on textarea at bounding box center [272, 547] width 282 height 65
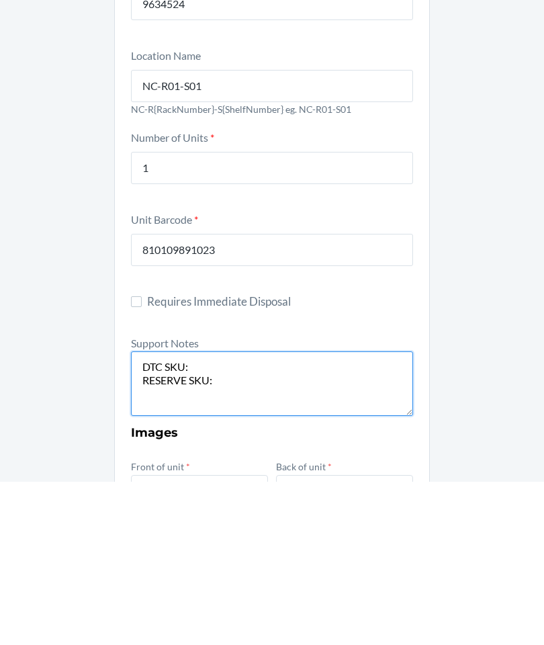
click at [277, 515] on textarea "DTC SKU: RESERVE SKU:" at bounding box center [272, 547] width 282 height 65
click at [286, 515] on textarea "DTC SKU: RESERVE SKU:" at bounding box center [272, 547] width 282 height 65
click at [300, 515] on textarea "DTC SKU: RESERVE SKU:" at bounding box center [272, 547] width 282 height 65
click at [267, 515] on textarea "DTC SKU: D4TF6WNNNFP RESERVE SKU:" at bounding box center [272, 547] width 282 height 65
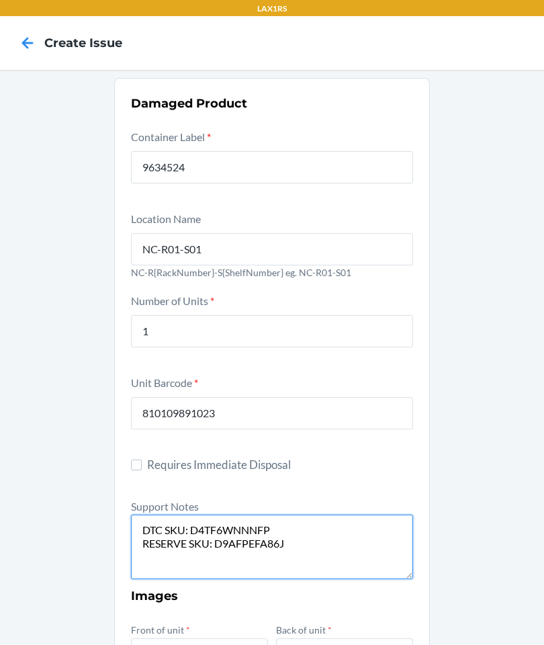
click at [351, 515] on textarea "DTC SKU: D4TF6WNNNFP RESERVE SKU: D9AFPEFA86J" at bounding box center [272, 547] width 282 height 65
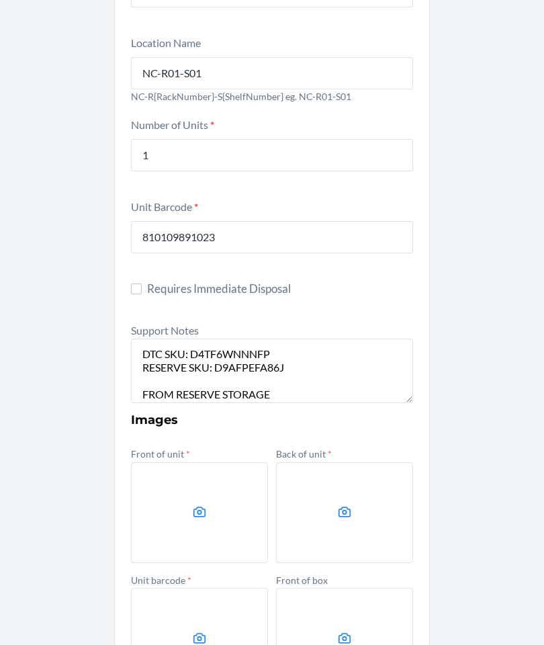
scroll to position [177, 0]
click at [178, 462] on label at bounding box center [199, 512] width 137 height 101
click at [0, 0] on input "file" at bounding box center [0, 0] width 0 height 0
click at [347, 462] on label at bounding box center [344, 512] width 137 height 101
click at [0, 0] on input "file" at bounding box center [0, 0] width 0 height 0
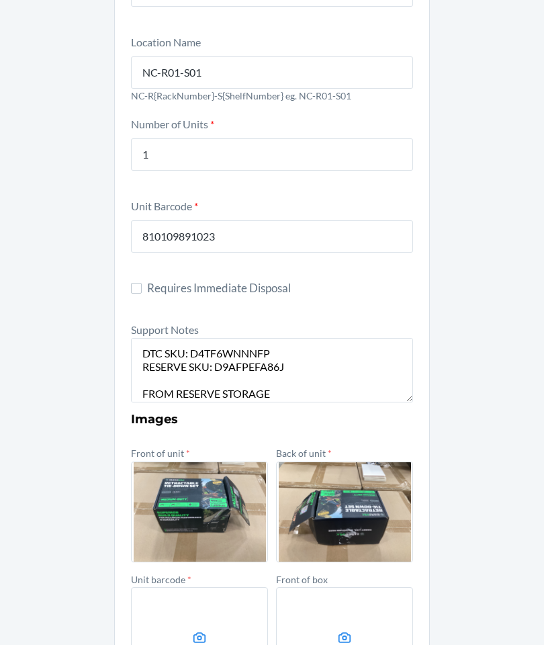
click at [221, 587] on label at bounding box center [199, 637] width 137 height 101
click at [0, 0] on input "file" at bounding box center [0, 0] width 0 height 0
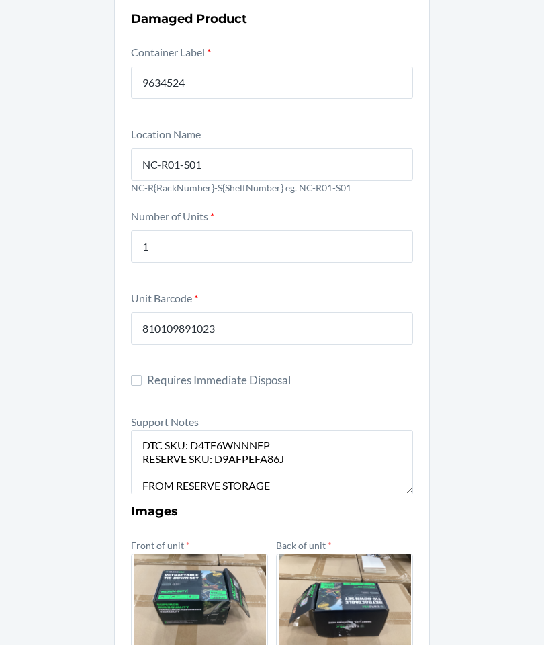
scroll to position [0, 0]
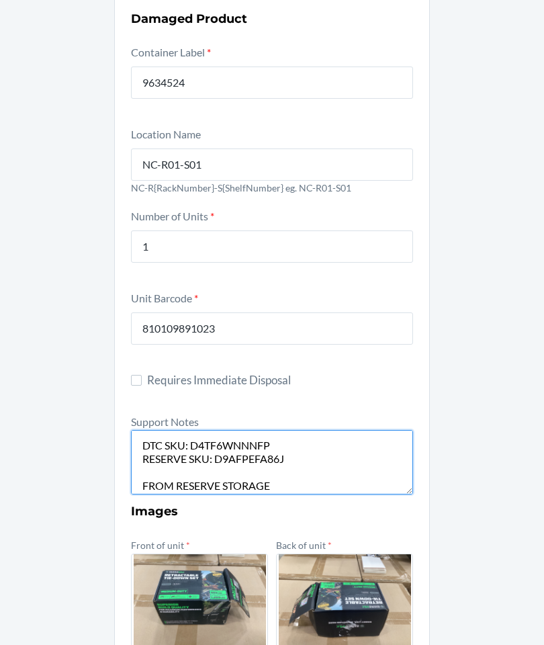
click at [150, 430] on textarea "DTC SKU: D4TF6WNNNFP RESERVE SKU: D9AFPEFA86J FROM RESERVE STORAGE" at bounding box center [272, 462] width 282 height 65
click at [141, 430] on textarea "DTC SKU: D4TF6WNNNFP RESERVE SKU: D9AFPEFA86J FROM RESERVE STORAGE" at bounding box center [272, 462] width 282 height 65
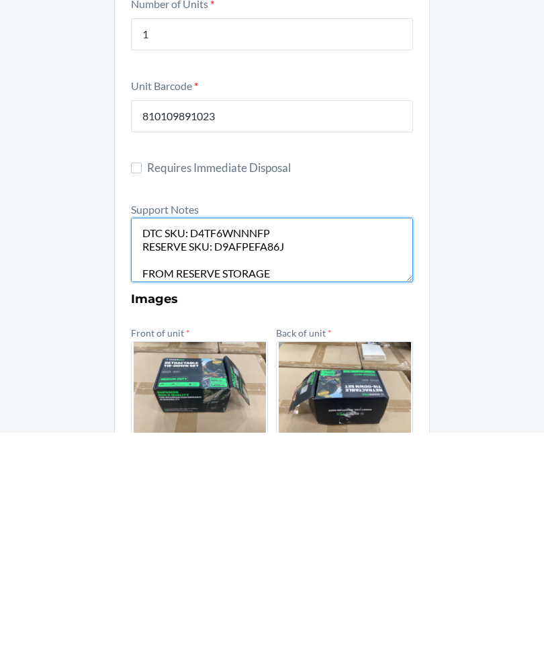
click at [256, 430] on textarea "DTC SKU: D4TF6WNNNFP RESERVE SKU: D9AFPEFA86J FROM RESERVE STORAGE" at bounding box center [272, 462] width 282 height 65
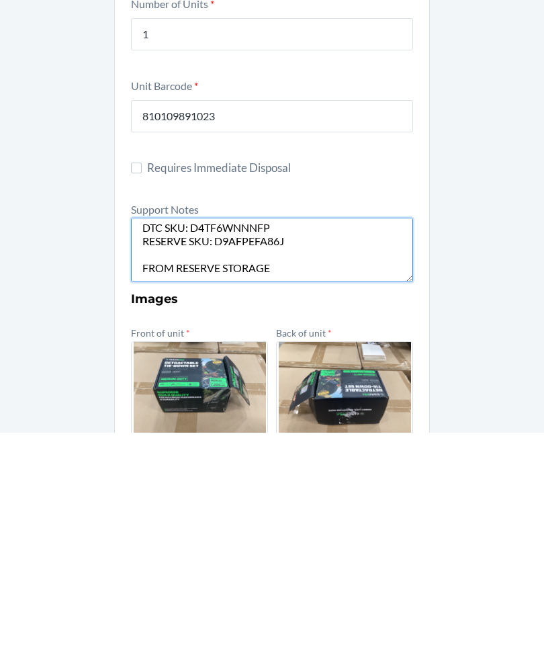
click at [327, 430] on textarea "FROM RESERVE STORAGE DTC SKU: D4TF6WNNNFP RESERVE SKU: D9AFPEFA86J FROM RESERVE…" at bounding box center [272, 462] width 282 height 65
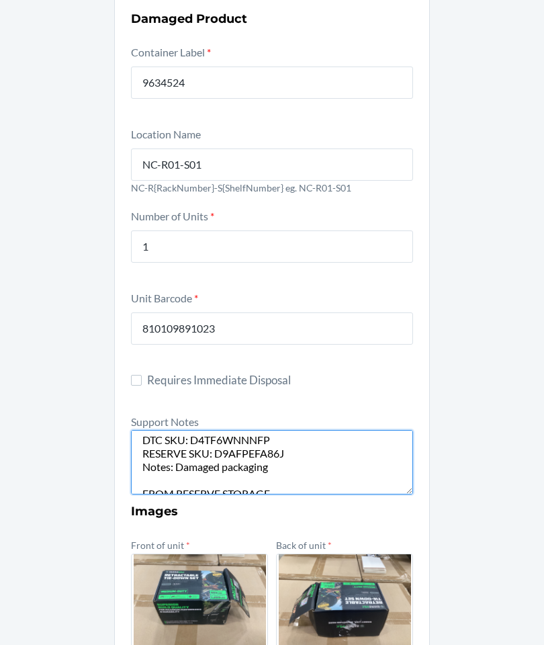
type textarea "FROM RESERVE STORAGE DTC SKU: D4TF6WNNNFP RESERVE SKU: D9AFPEFA86J Notes: Damag…"
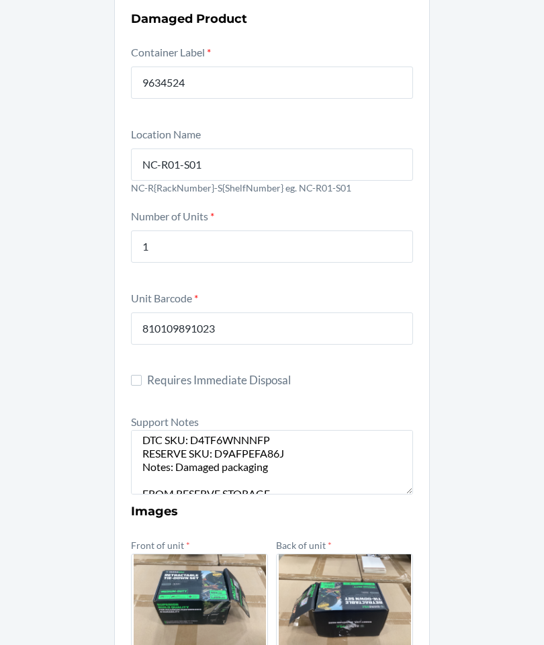
click at [431, 492] on div "Damaged Product Container Label * 9634524 Location Name NC-R01-S01 NC-R{RackNum…" at bounding box center [272, 482] width 544 height 994
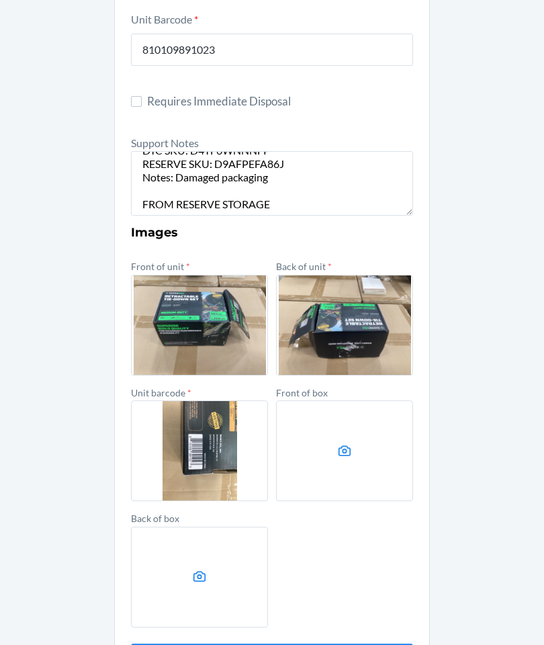
scroll to position [363, 0]
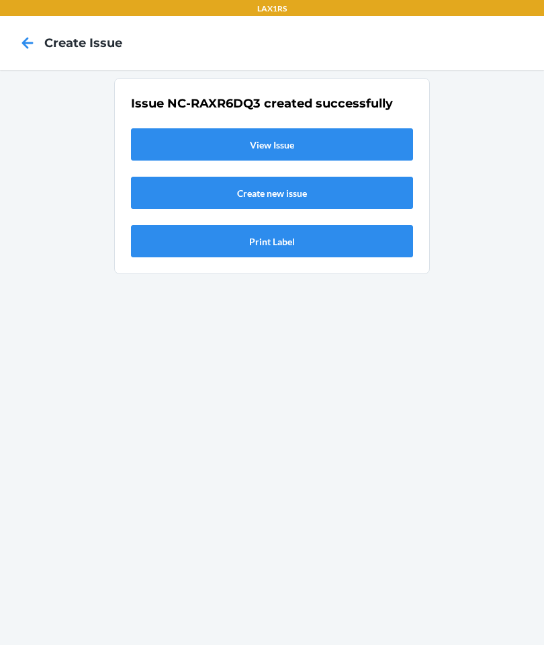
scroll to position [0, 0]
click at [376, 128] on link "View Issue" at bounding box center [272, 144] width 282 height 32
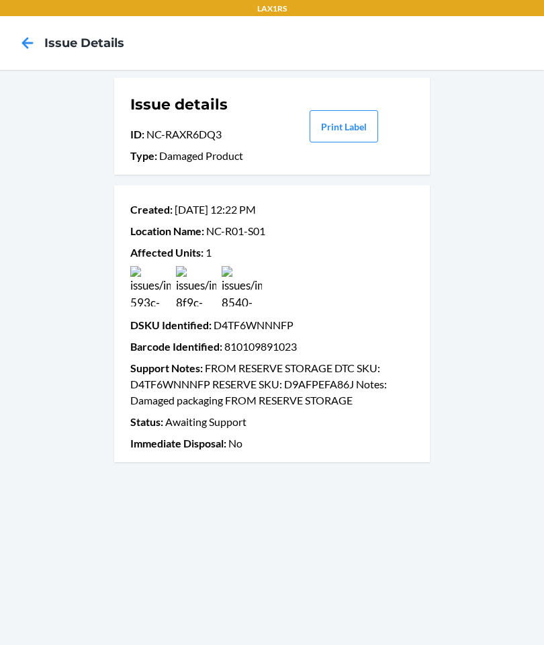
click at [21, 44] on icon at bounding box center [27, 43] width 23 height 23
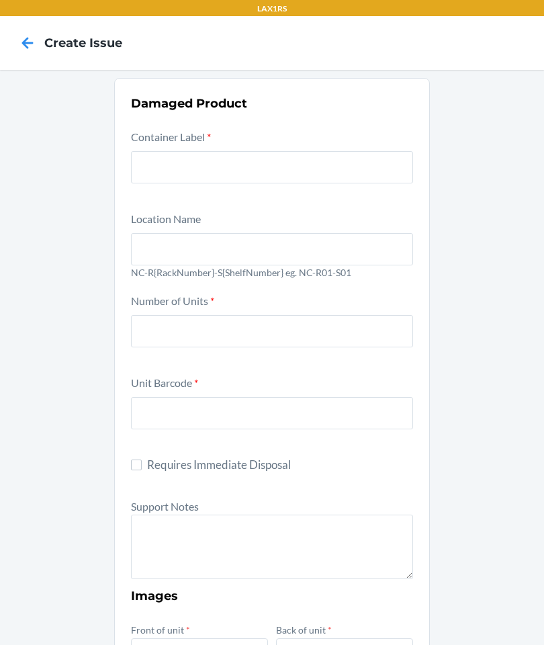
scroll to position [54, 0]
click at [167, 146] on div at bounding box center [272, 165] width 282 height 38
click at [167, 151] on input "text" at bounding box center [272, 167] width 282 height 32
type input "9851337"
click at [344, 233] on input "text" at bounding box center [272, 249] width 282 height 32
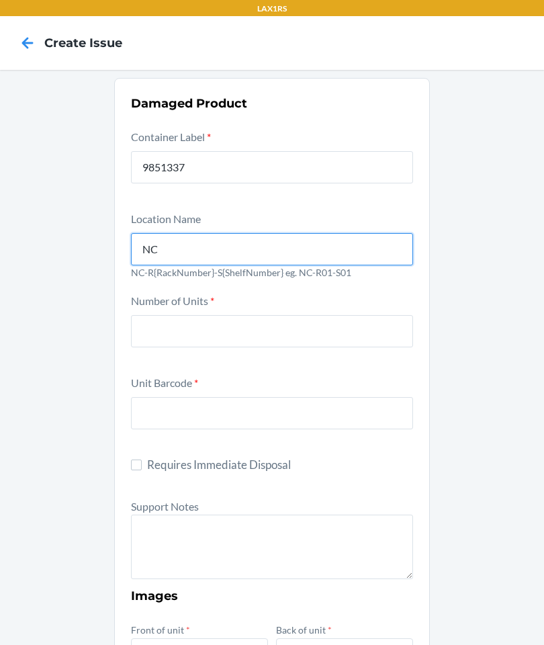
type input "NC-R01-S01"
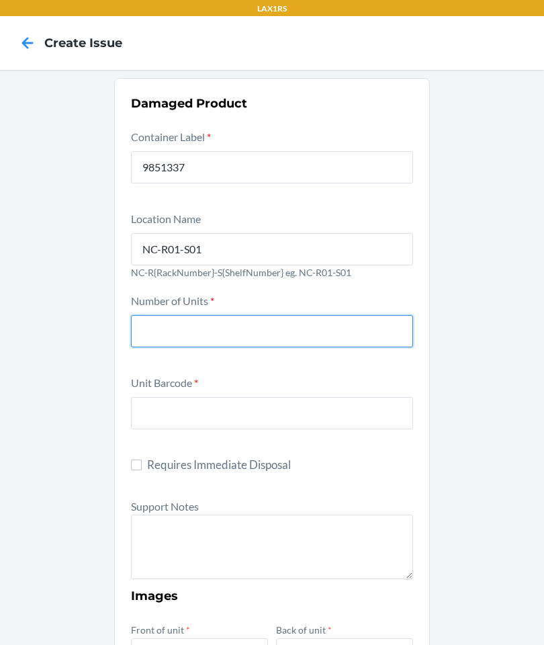
click at [340, 315] on input "number" at bounding box center [272, 331] width 282 height 32
type input "1"
click at [324, 397] on input "text" at bounding box center [272, 413] width 282 height 32
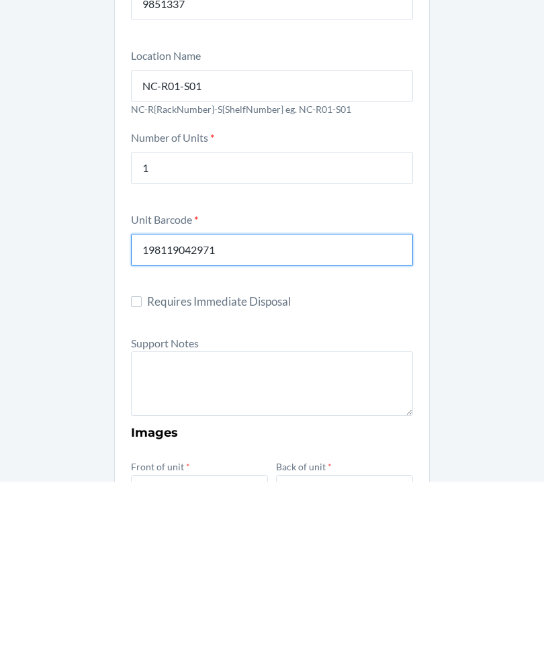
type input "198119042971"
click at [360, 515] on textarea at bounding box center [272, 547] width 282 height 65
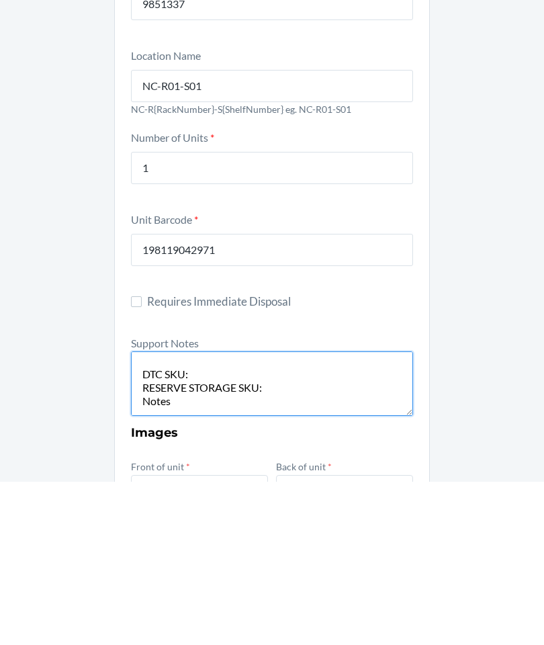
scroll to position [11, 0]
click at [279, 515] on textarea "FROM RESERVE STORAGE DTC SKU: RESERVE STORAGE SKU: Notes FROM RESERVE STORAGE" at bounding box center [272, 547] width 282 height 65
click at [290, 515] on textarea "FROM RESERVE STORAGE DTC SKU: RESERVE STORAGE SKU: Notes FROM RESERVE STORAGE" at bounding box center [272, 547] width 282 height 65
click at [307, 515] on textarea "FROM RESERVE STORAGE DTC SKU:DPH2AH4X6AX RESERVE STORAGE SKU: Notes FROM RESERV…" at bounding box center [272, 547] width 282 height 65
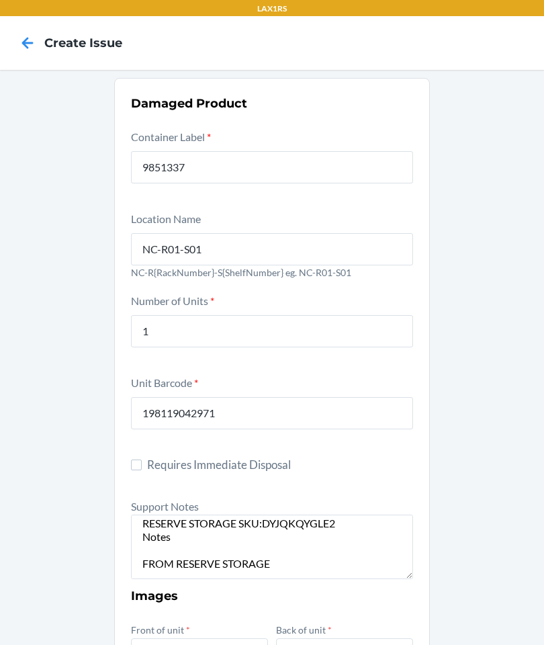
scroll to position [47, 0]
click at [249, 515] on textarea "FROM RESERVE STORAGE DTC SKU:DPH2AH4X6AX RESERVE STORAGE SKU:DYJQKQYGLE2 Notes …" at bounding box center [272, 547] width 282 height 65
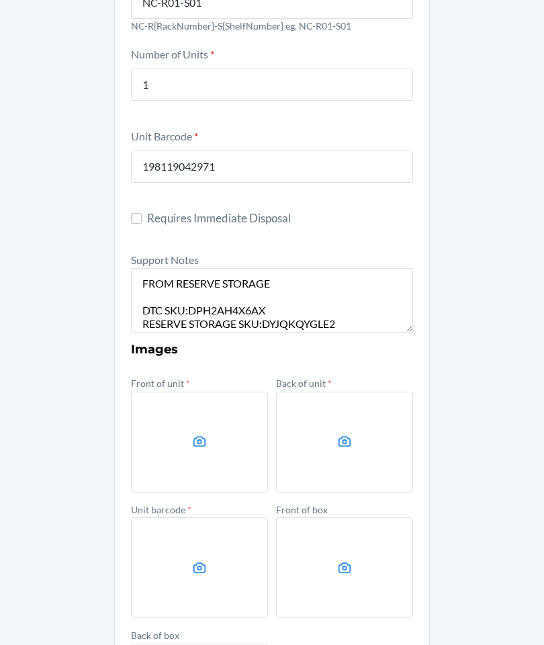
scroll to position [271, 0]
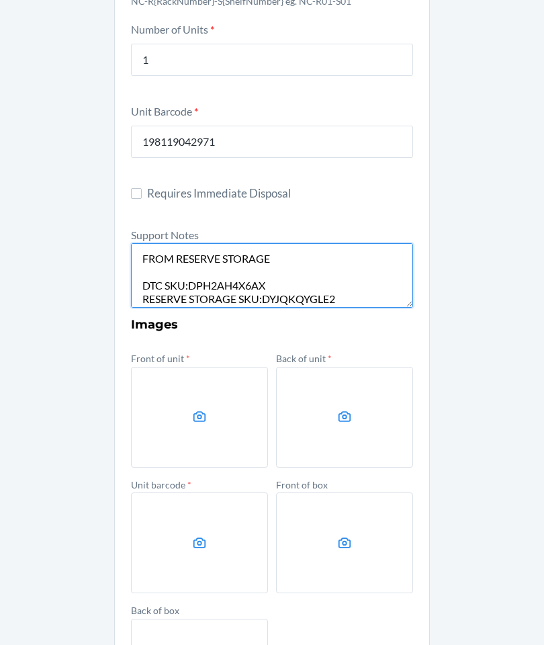
type textarea "FROM RESERVE STORAGE DTC SKU:DPH2AH4X6AX RESERVE STORAGE SKU:DYJQKQYGLE2 Notes:…"
click at [179, 367] on label at bounding box center [199, 417] width 137 height 101
click at [0, 0] on input "file" at bounding box center [0, 0] width 0 height 0
click at [228, 367] on label at bounding box center [199, 417] width 137 height 101
click at [0, 0] on input "file" at bounding box center [0, 0] width 0 height 0
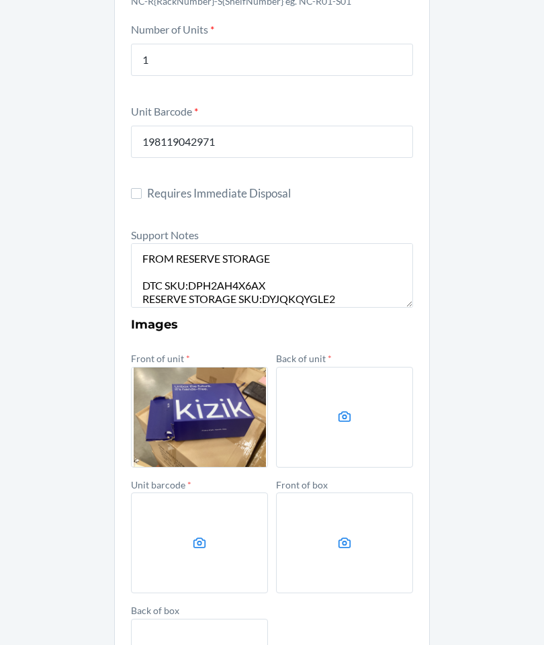
click at [360, 367] on label at bounding box center [344, 417] width 137 height 101
click at [0, 0] on input "file" at bounding box center [0, 0] width 0 height 0
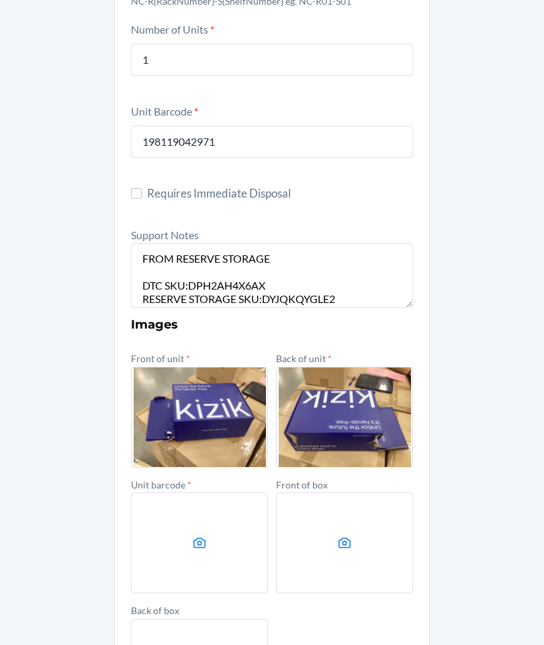
click at [177, 605] on label "Back of box" at bounding box center [155, 610] width 48 height 11
click at [0, 0] on input "file" at bounding box center [0, 0] width 0 height 0
click at [197, 493] on label at bounding box center [199, 543] width 137 height 101
click at [0, 0] on input "file" at bounding box center [0, 0] width 0 height 0
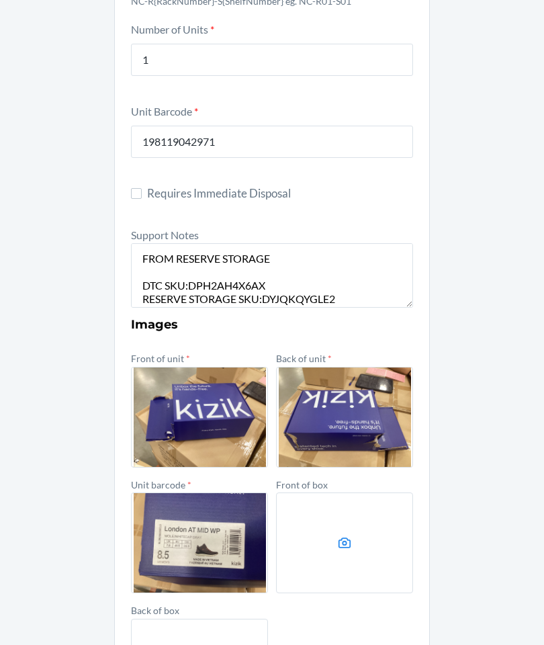
click at [347, 493] on label at bounding box center [344, 543] width 137 height 101
click at [0, 0] on input "file" at bounding box center [0, 0] width 0 height 0
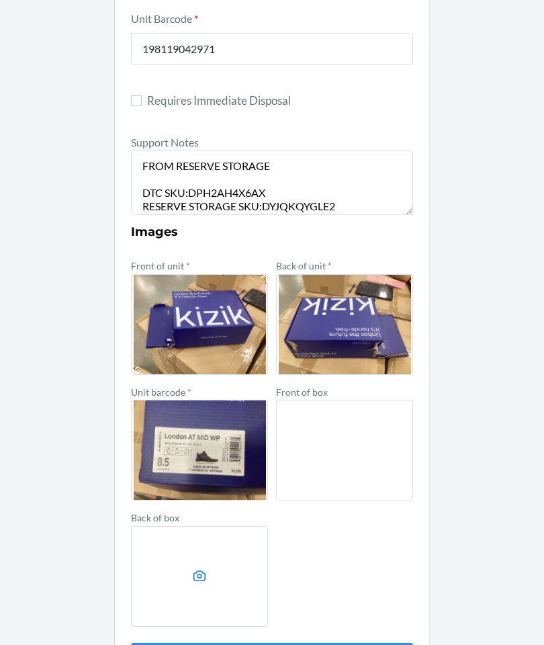
scroll to position [363, 0]
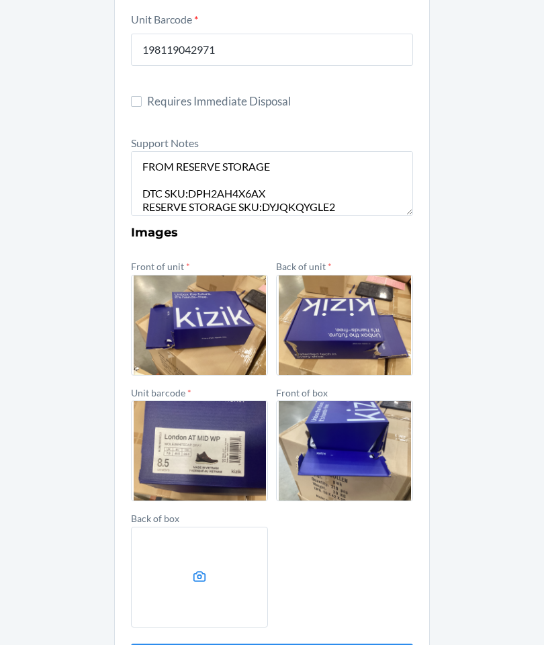
click at [247, 527] on label at bounding box center [199, 577] width 137 height 101
click at [0, 0] on input "file" at bounding box center [0, 0] width 0 height 0
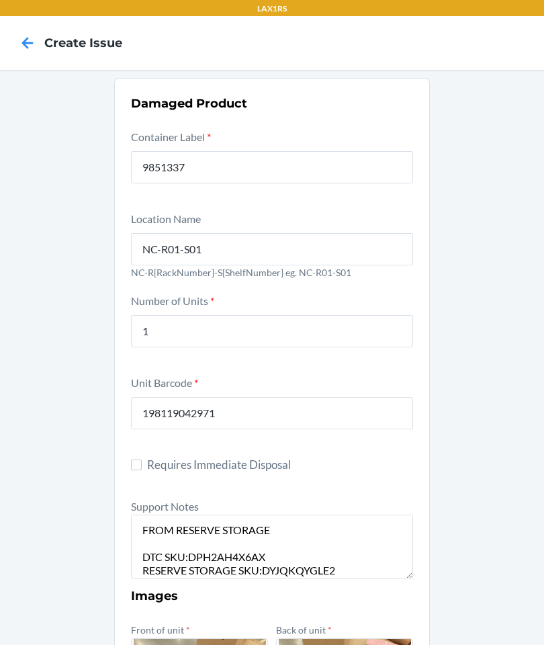
scroll to position [54, 0]
click at [428, 333] on section "Damaged Product Container Label * 9851337 Location Name [GEOGRAPHIC_DATA]-R01-S…" at bounding box center [272, 567] width 316 height 978
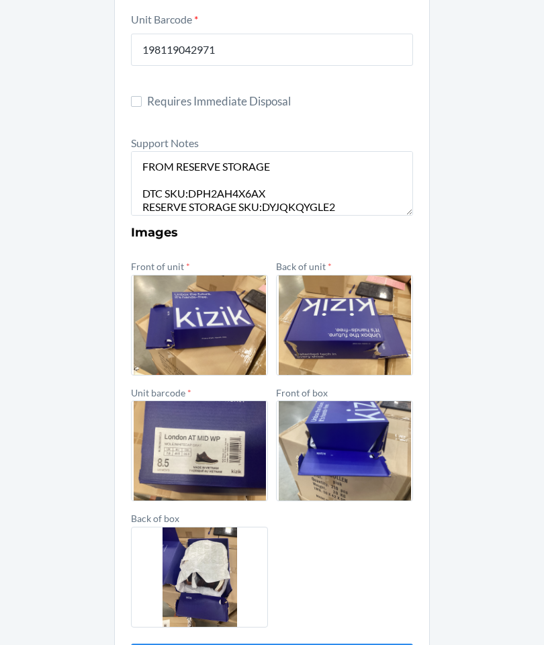
scroll to position [363, 0]
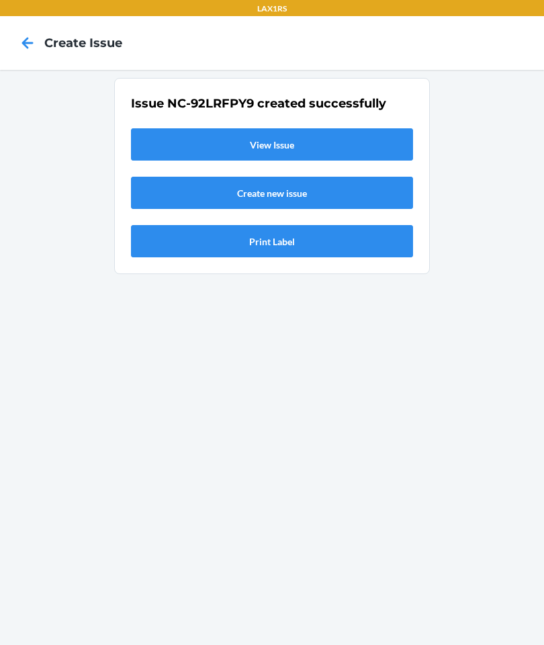
click at [351, 128] on link "View Issue" at bounding box center [272, 144] width 282 height 32
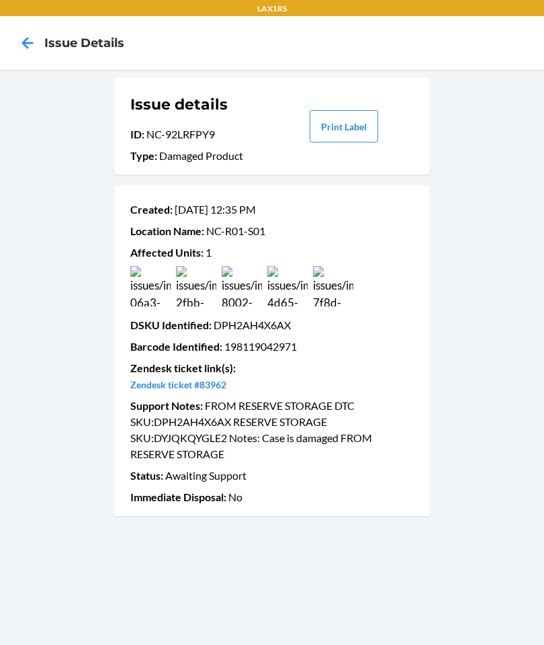
click at [37, 43] on icon at bounding box center [27, 43] width 23 height 23
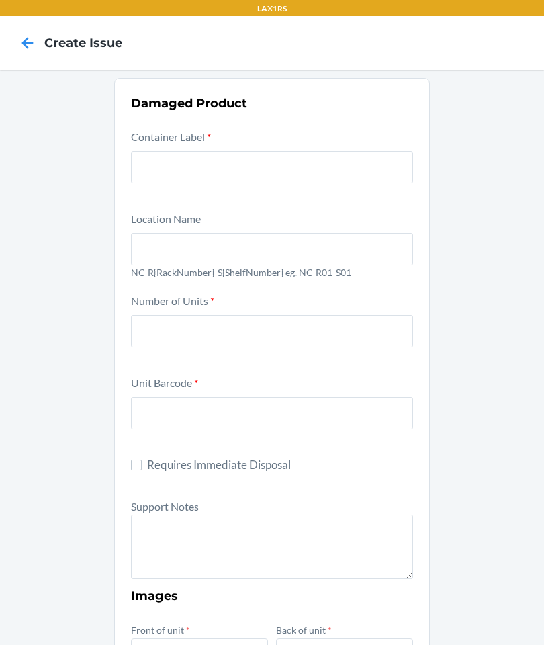
click at [5, 324] on div "Damaged Product Container Label * Location Name NC-R{RackNumber}-S{ShelfNumber}…" at bounding box center [272, 567] width 544 height 994
click at [365, 169] on input "text" at bounding box center [272, 167] width 282 height 32
type input "8"
type input "9479669"
click at [341, 254] on input "text" at bounding box center [272, 249] width 282 height 32
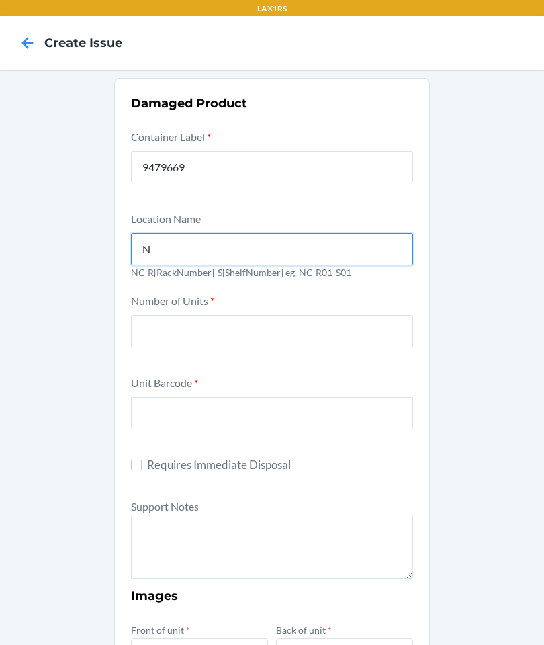
type input "NC-R01-S01"
click at [295, 361] on div "Number of Units *" at bounding box center [272, 329] width 282 height 74
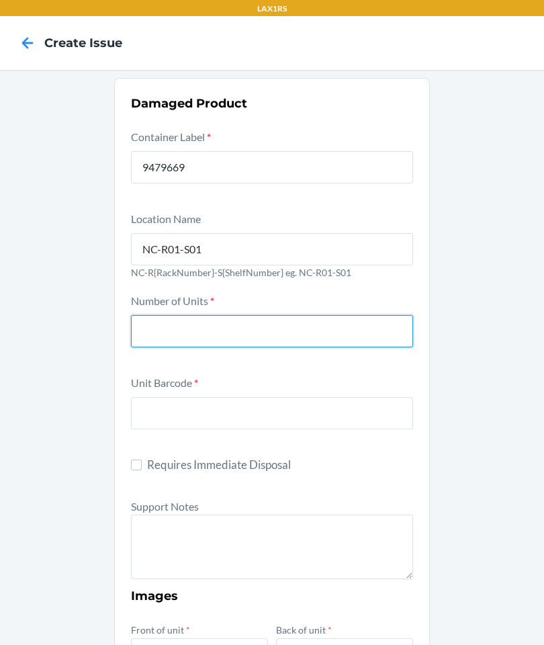
click at [372, 323] on input "number" at bounding box center [272, 331] width 282 height 32
type input "1"
click at [357, 401] on input "text" at bounding box center [272, 413] width 282 height 32
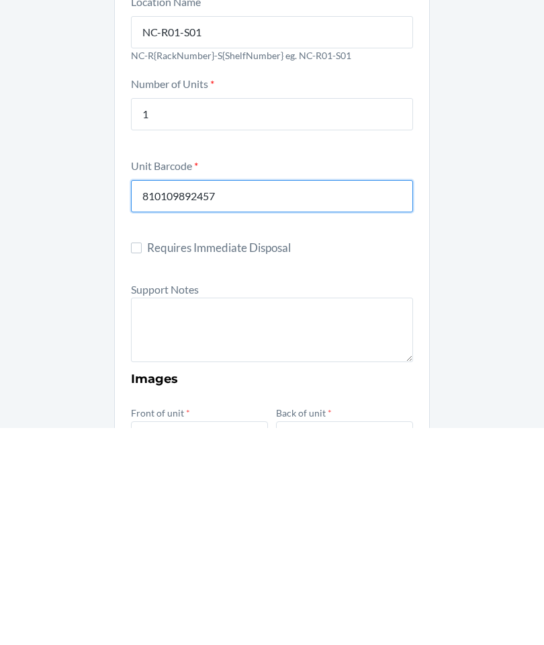
type input "810109892457"
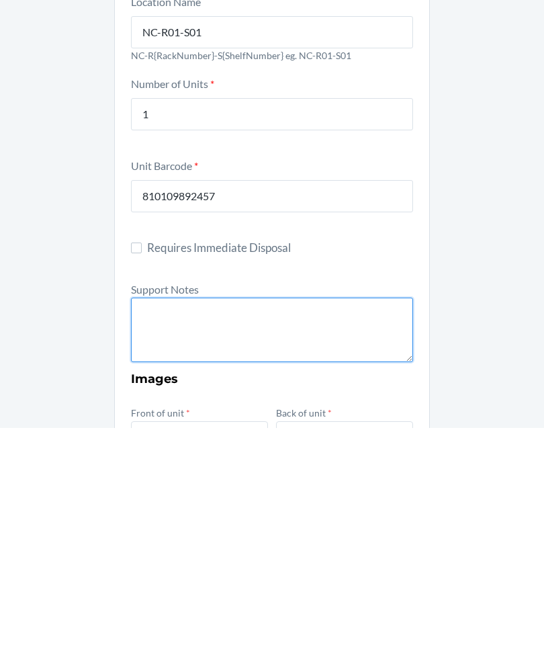
click at [169, 515] on textarea at bounding box center [272, 547] width 282 height 65
click at [230, 515] on textarea "FROM RESERVE STORAGE DTC SKU: RESERVE SKU: FROM RESERVE STORAGE" at bounding box center [272, 547] width 282 height 65
click at [264, 515] on textarea "FROM RESERVE STORAGE DTC SKU: RESERVE SKU: FROM RESERVE STORAGE" at bounding box center [272, 547] width 282 height 65
click at [292, 515] on textarea "FROM RESERVE STORAGE DTC SKU: RESERVE SKU: FROM RESERVE STORAGE" at bounding box center [272, 547] width 282 height 65
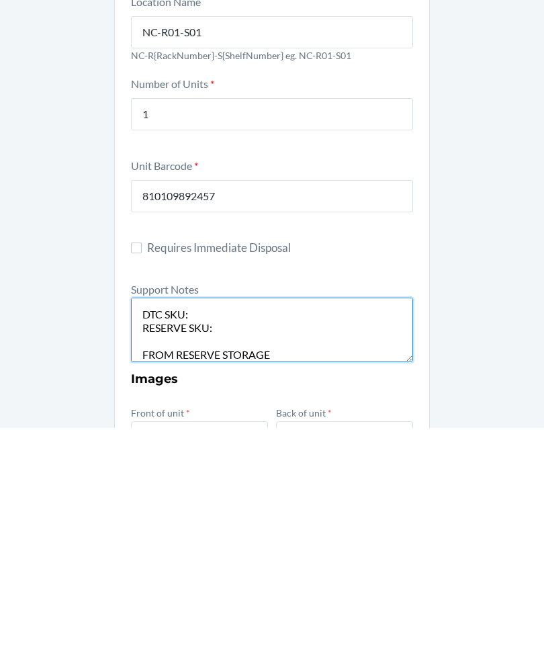
click at [286, 515] on textarea "FROM RESERVE STORAGE DTC SKU: RESERVE SKU: FROM RESERVE STORAGE" at bounding box center [272, 547] width 282 height 65
click at [296, 515] on textarea "FROM RESERVE STORAGE DTC SKU: RESERVE SKU: FROM RESERVE STORAGE" at bounding box center [272, 547] width 282 height 65
click at [305, 515] on textarea "FROM RESERVE STORAGE DTC SKU: RESERVE SKU: FROM RESERVE STORAGE" at bounding box center [272, 547] width 282 height 65
click at [237, 515] on textarea "FROM RESERVE STORAGE DTC SKU: RESERVE SKU: FROM RESERVE STORAGE" at bounding box center [272, 547] width 282 height 65
click at [255, 515] on textarea "FROM RESERVE STORAGE DTC SKU: DMGZNMVAXUS RESERVE SKU: FROM RESERVE STORAGE" at bounding box center [272, 547] width 282 height 65
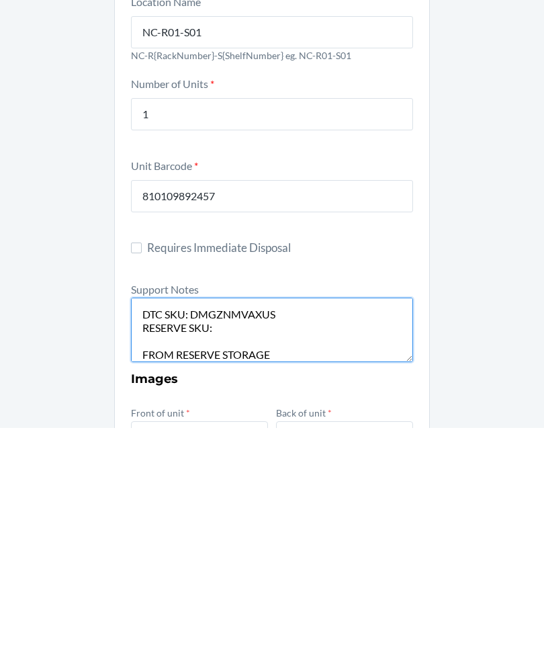
click at [312, 515] on textarea "FROM RESERVE STORAGE DTC SKU: DMGZNMVAXUS RESERVE SKU: FROM RESERVE STORAGE" at bounding box center [272, 547] width 282 height 65
click at [245, 515] on textarea "FROM RESERVE STORAGE DTC SKU: DMGZNMVAXUS RESERVE SKU: FROM RESERVE STORAGE" at bounding box center [272, 547] width 282 height 65
click at [246, 515] on textarea "FROM RESERVE STORAGE DTC SKU: DMGZNMVAXUS RESERVE SKU: FROM RESERVE STORAGE" at bounding box center [272, 547] width 282 height 65
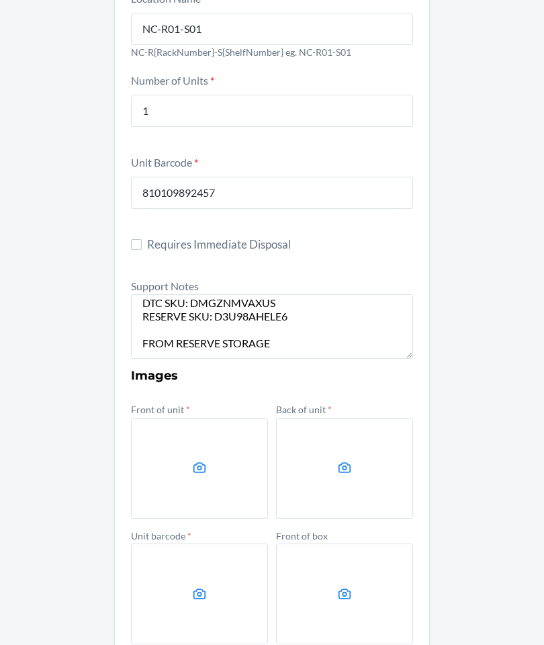
scroll to position [34, 0]
click at [202, 418] on label at bounding box center [199, 468] width 137 height 101
click at [0, 0] on input "file" at bounding box center [0, 0] width 0 height 0
click at [217, 418] on label at bounding box center [199, 468] width 137 height 101
click at [0, 0] on input "file" at bounding box center [0, 0] width 0 height 0
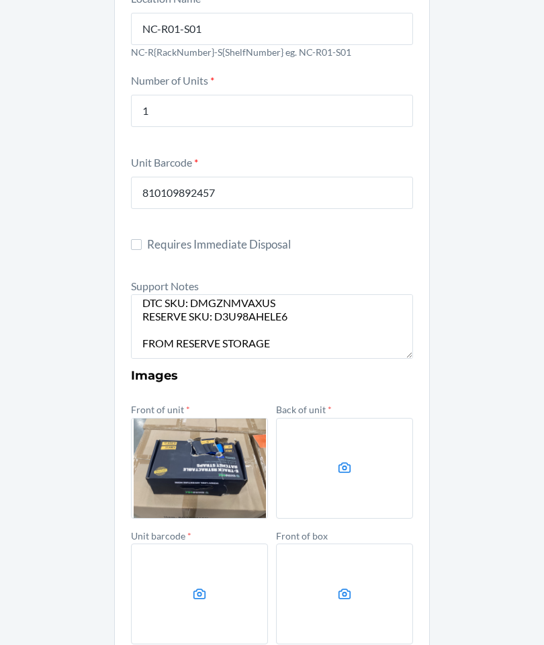
click at [387, 454] on label at bounding box center [344, 468] width 137 height 101
click at [0, 0] on input "file" at bounding box center [0, 0] width 0 height 0
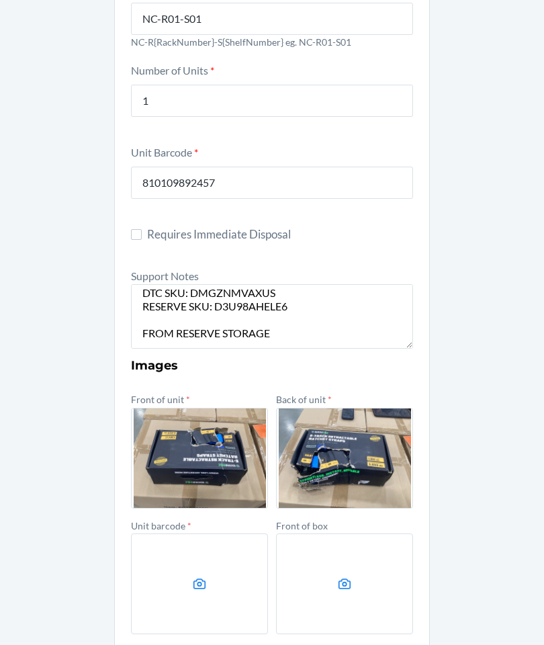
click at [157, 537] on label at bounding box center [199, 583] width 137 height 101
click at [0, 0] on input "file" at bounding box center [0, 0] width 0 height 0
click at [215, 533] on label at bounding box center [199, 583] width 137 height 101
click at [0, 0] on input "file" at bounding box center [0, 0] width 0 height 0
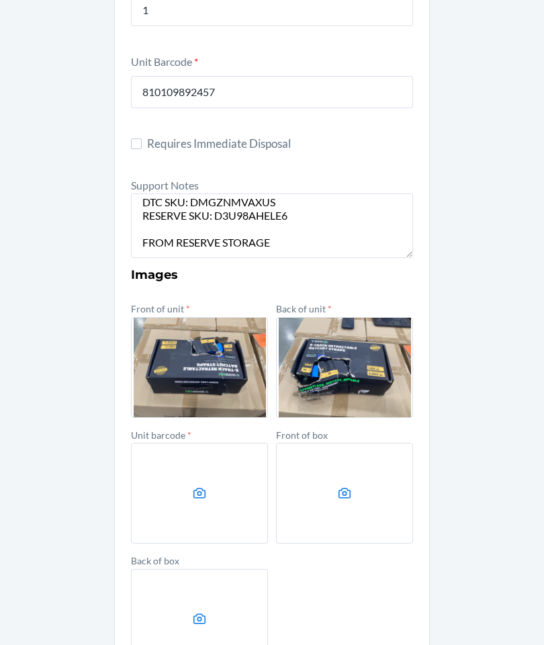
scroll to position [320, 0]
click at [177, 447] on label at bounding box center [199, 493] width 137 height 101
click at [0, 0] on input "file" at bounding box center [0, 0] width 0 height 0
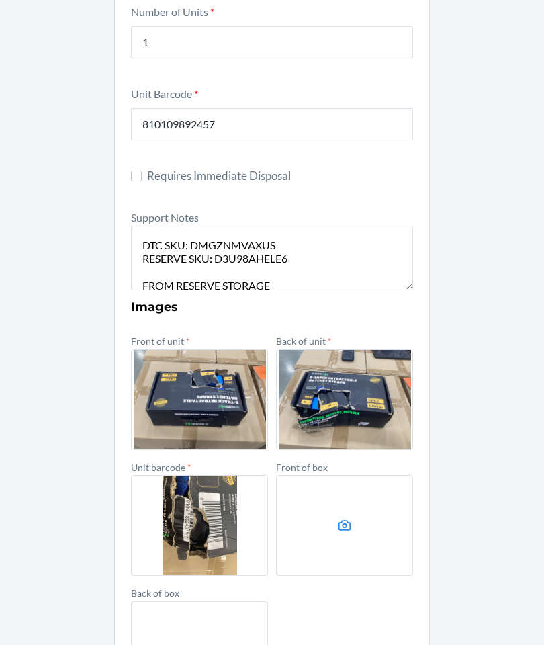
scroll to position [29, 0]
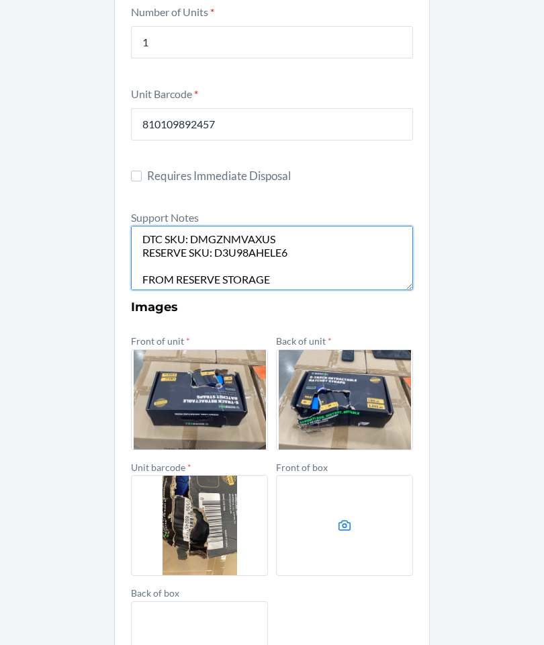
click at [273, 226] on textarea "FROM RESERVE STORAGE DTC SKU: DMGZNMVAXUS RESERVE SKU: D3U98AHELE6 FROM RESERVE…" at bounding box center [272, 258] width 282 height 65
type textarea "FROM RESERVE STORAGE DTC SKU: DMGZNMVAXUS RESERVE SKU: D3U98AHELE6 Notes: FROM …"
